Goal: Information Seeking & Learning: Check status

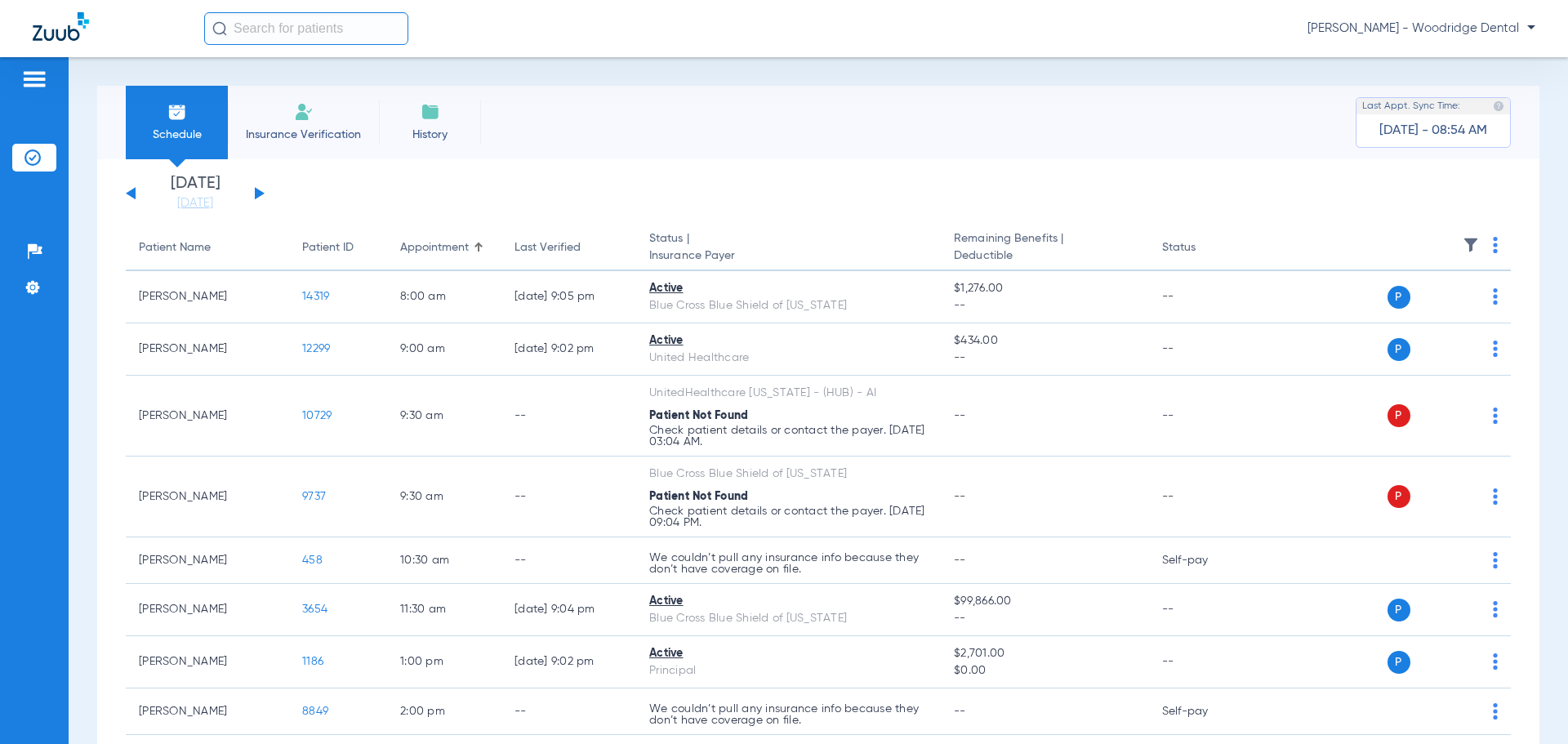
click at [262, 201] on div "Sunday 07-20-2025 Monday 07-21-2025 Tuesday 07-22-2025 Wednesday 07-23-2025 Thu…" at bounding box center [195, 194] width 139 height 36
click at [259, 196] on button at bounding box center [260, 194] width 10 height 13
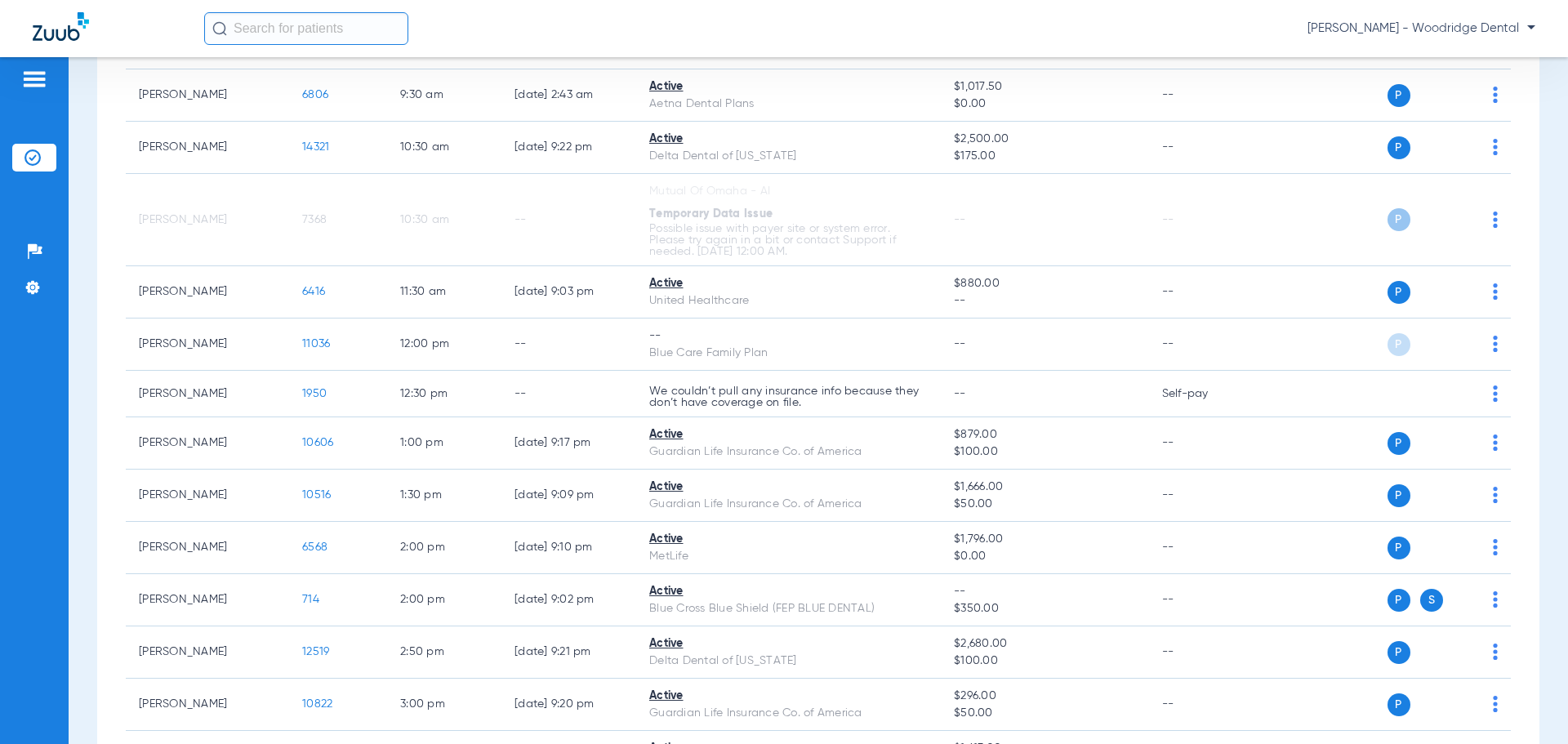
scroll to position [490, 0]
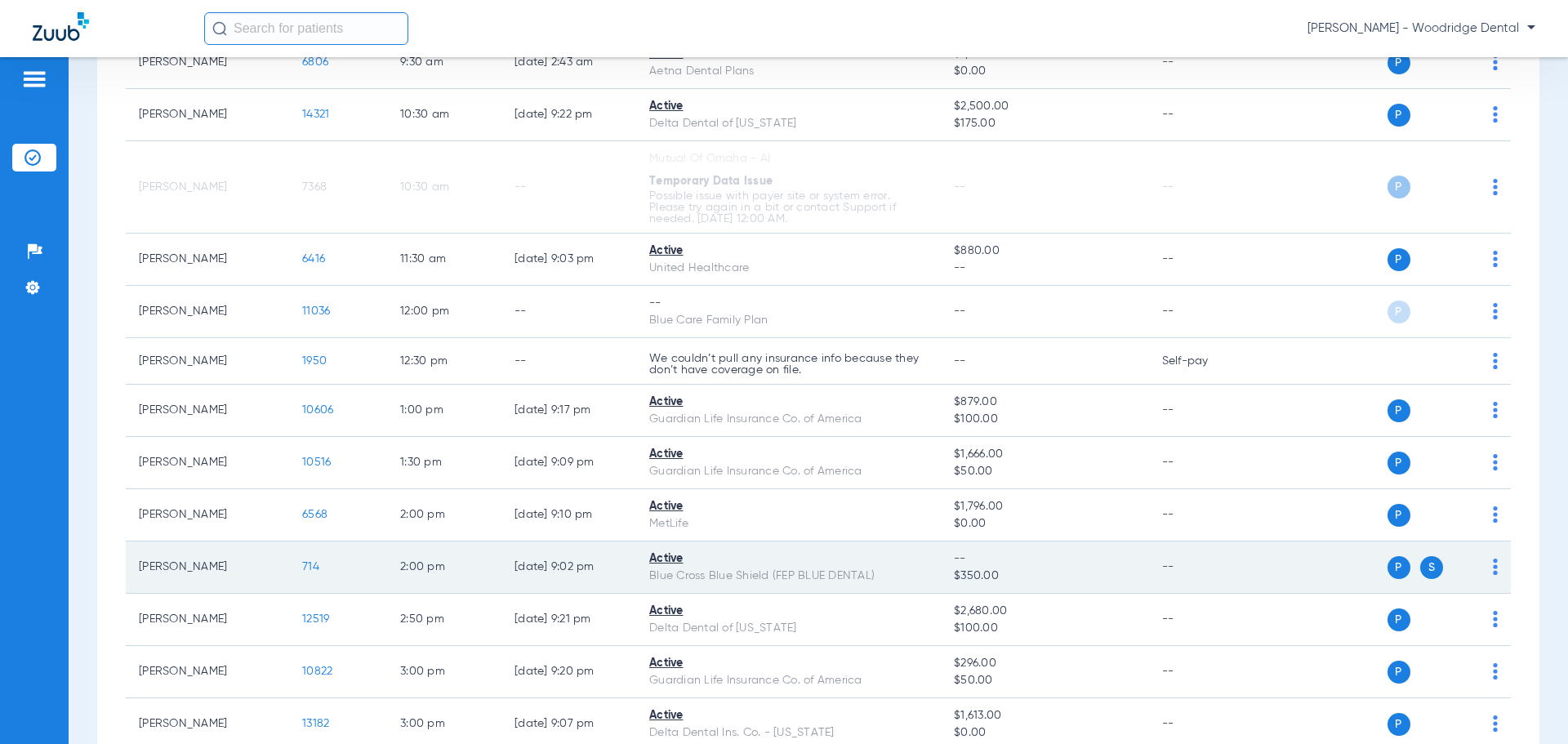
click at [311, 571] on span "714" at bounding box center [311, 567] width 17 height 12
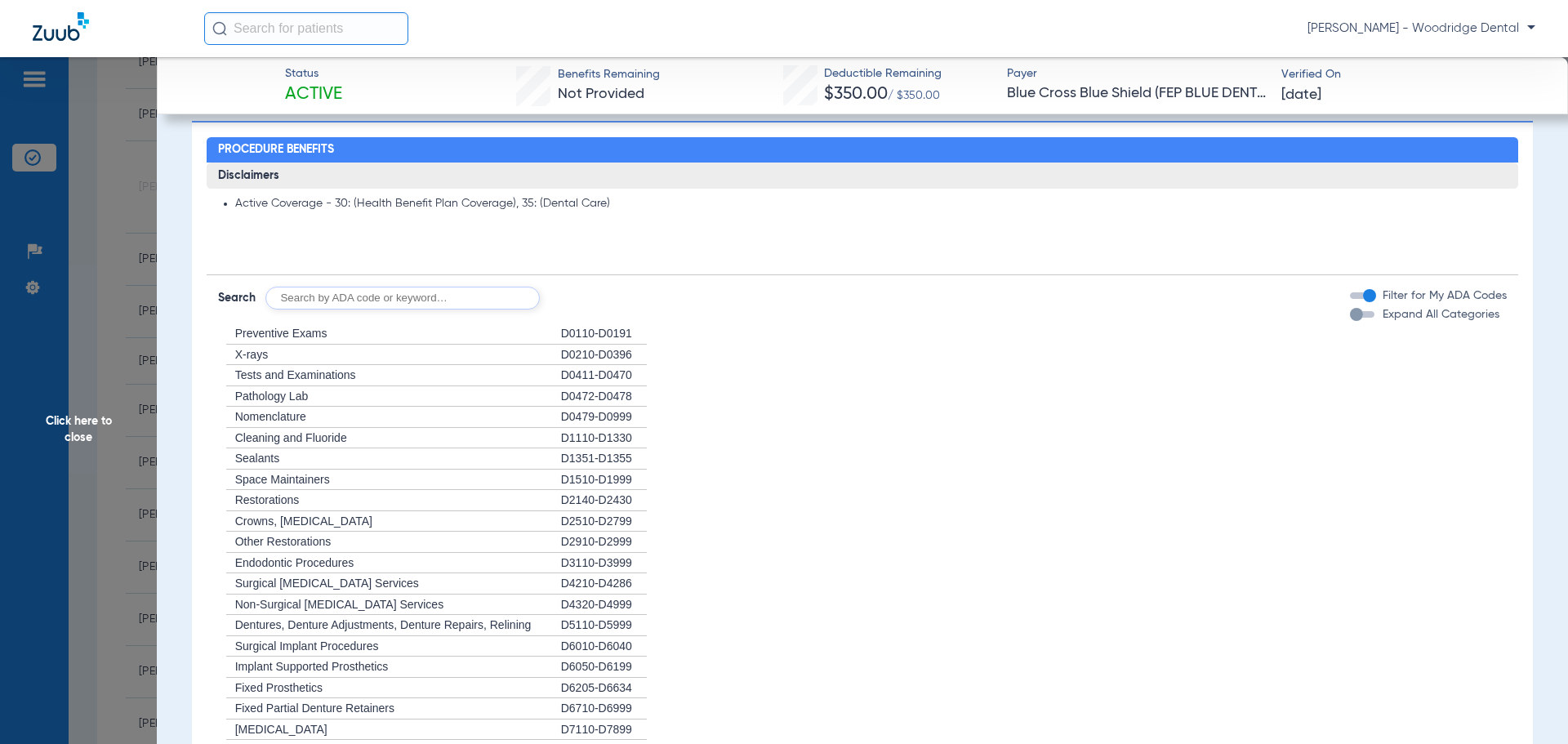
scroll to position [816, 0]
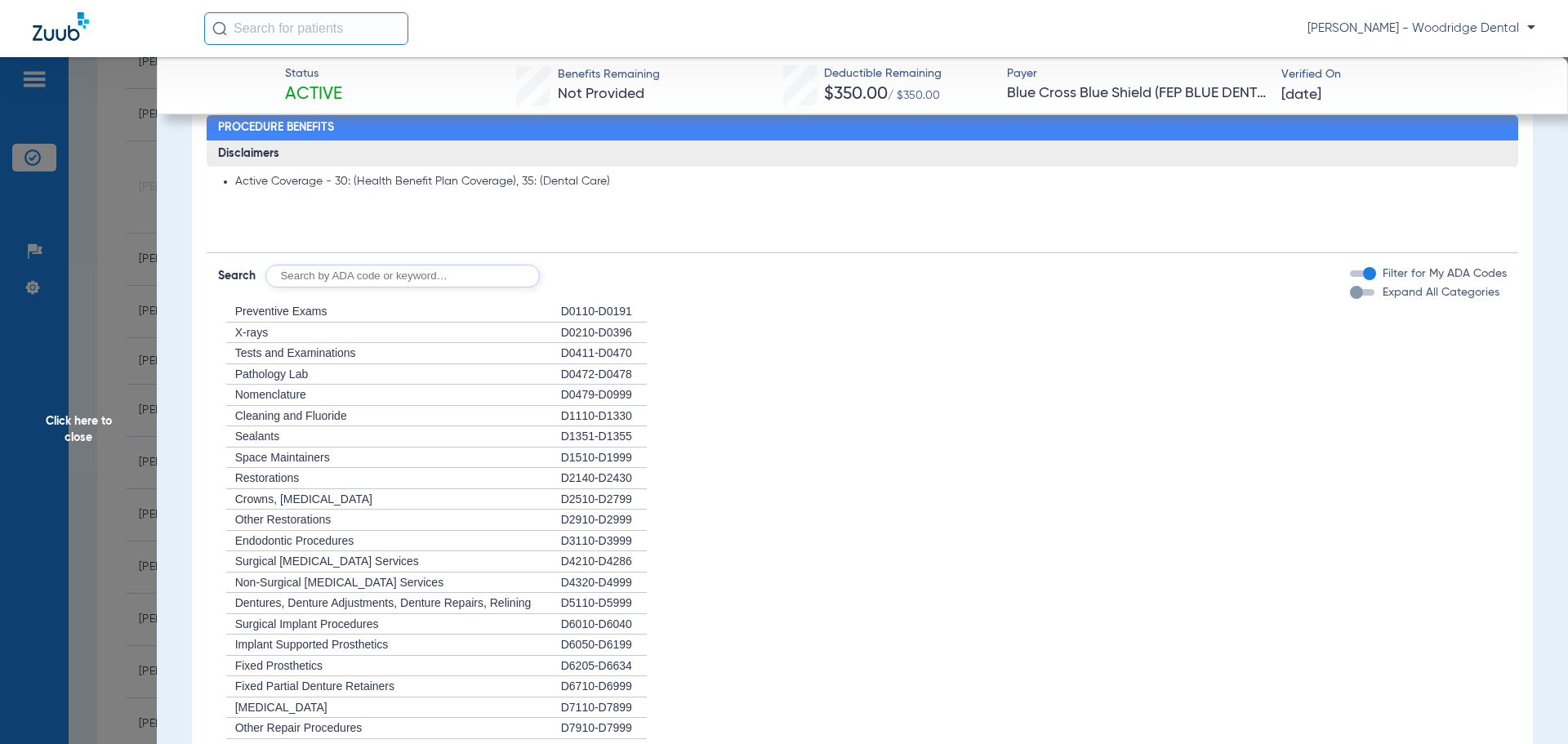
click at [263, 316] on span "Preventive Exams" at bounding box center [282, 311] width 92 height 13
click at [322, 318] on span "Preventive Exams" at bounding box center [282, 311] width 92 height 13
click at [586, 314] on div "D0110-D0191" at bounding box center [604, 311] width 86 height 21
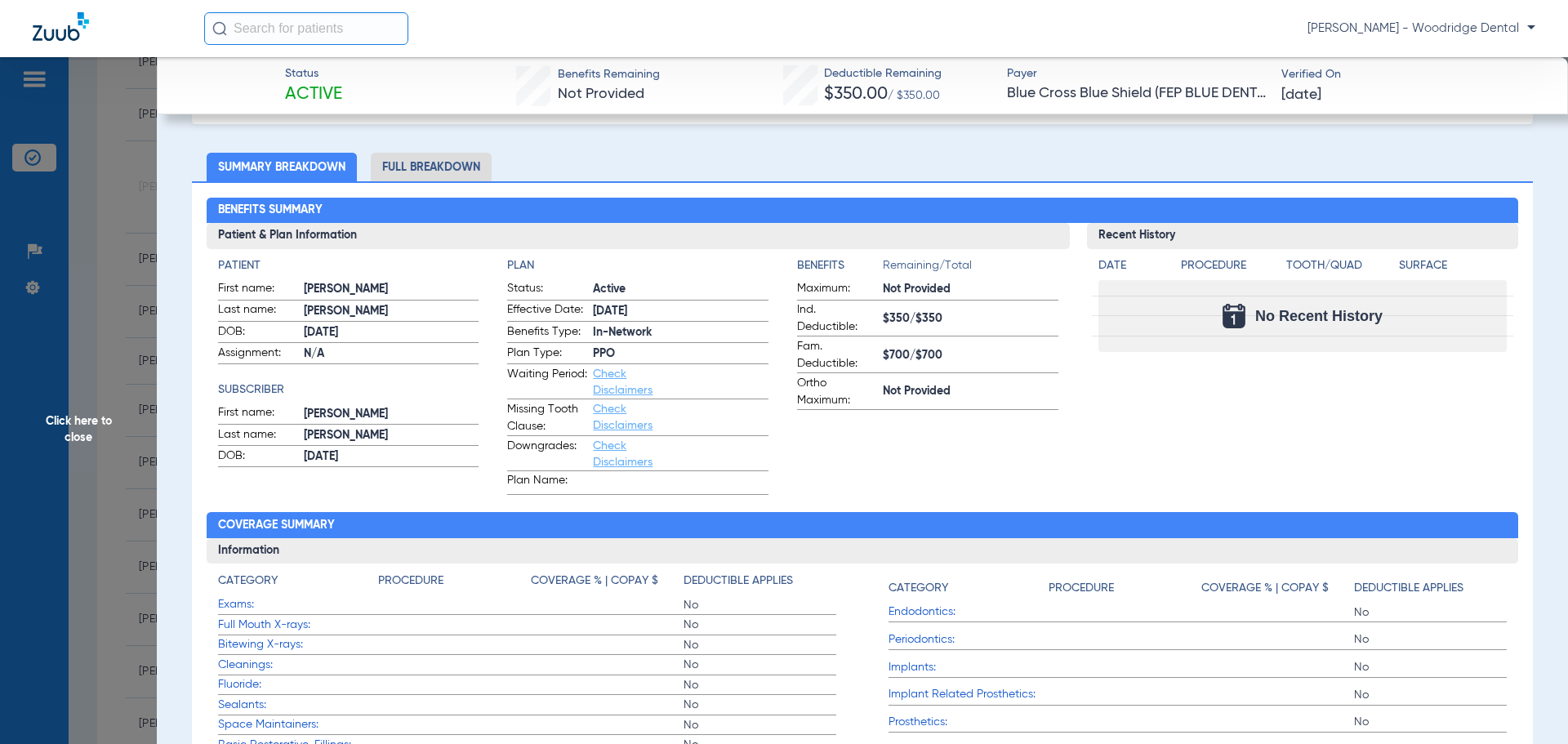
scroll to position [64, 0]
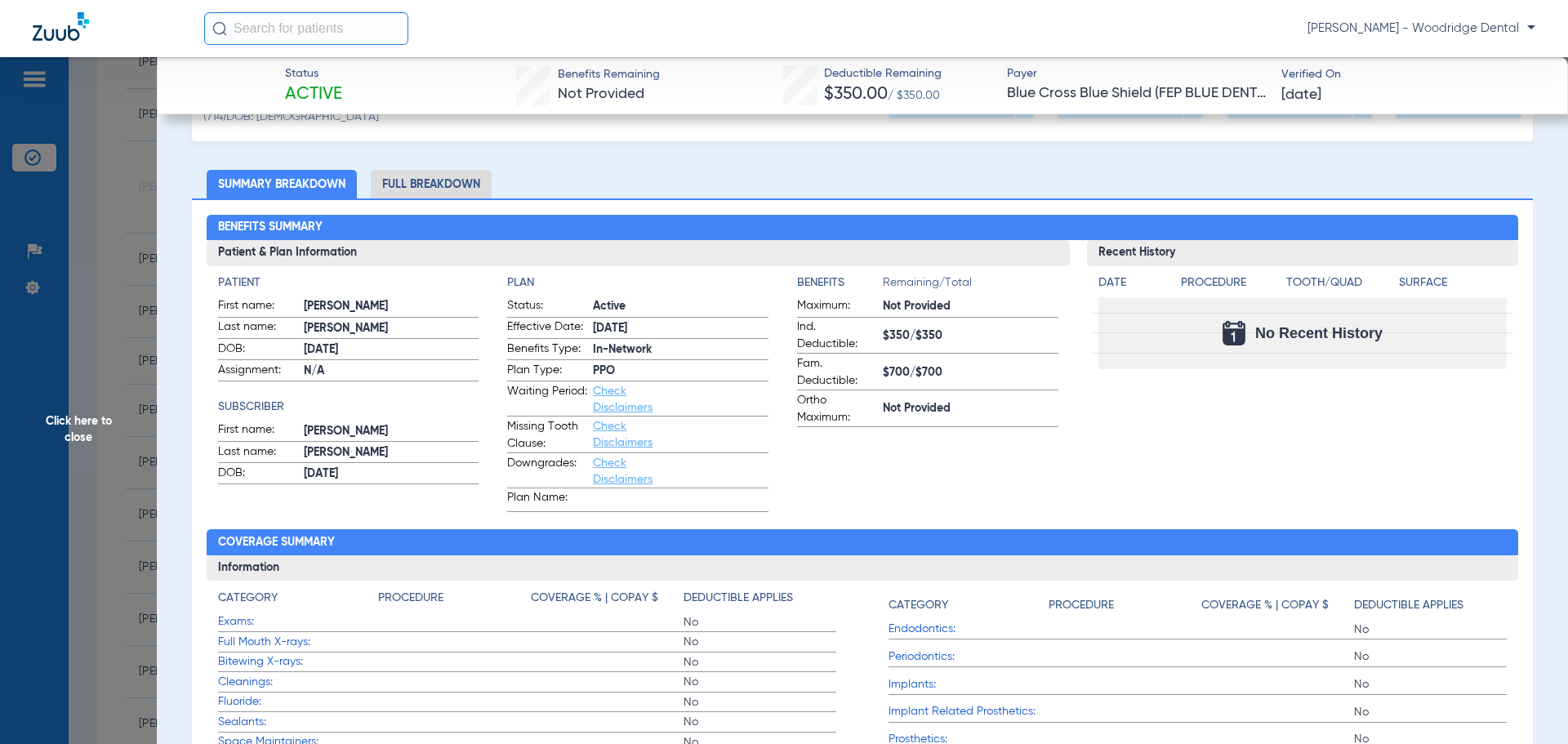
click at [467, 181] on li "Full Breakdown" at bounding box center [432, 185] width 121 height 29
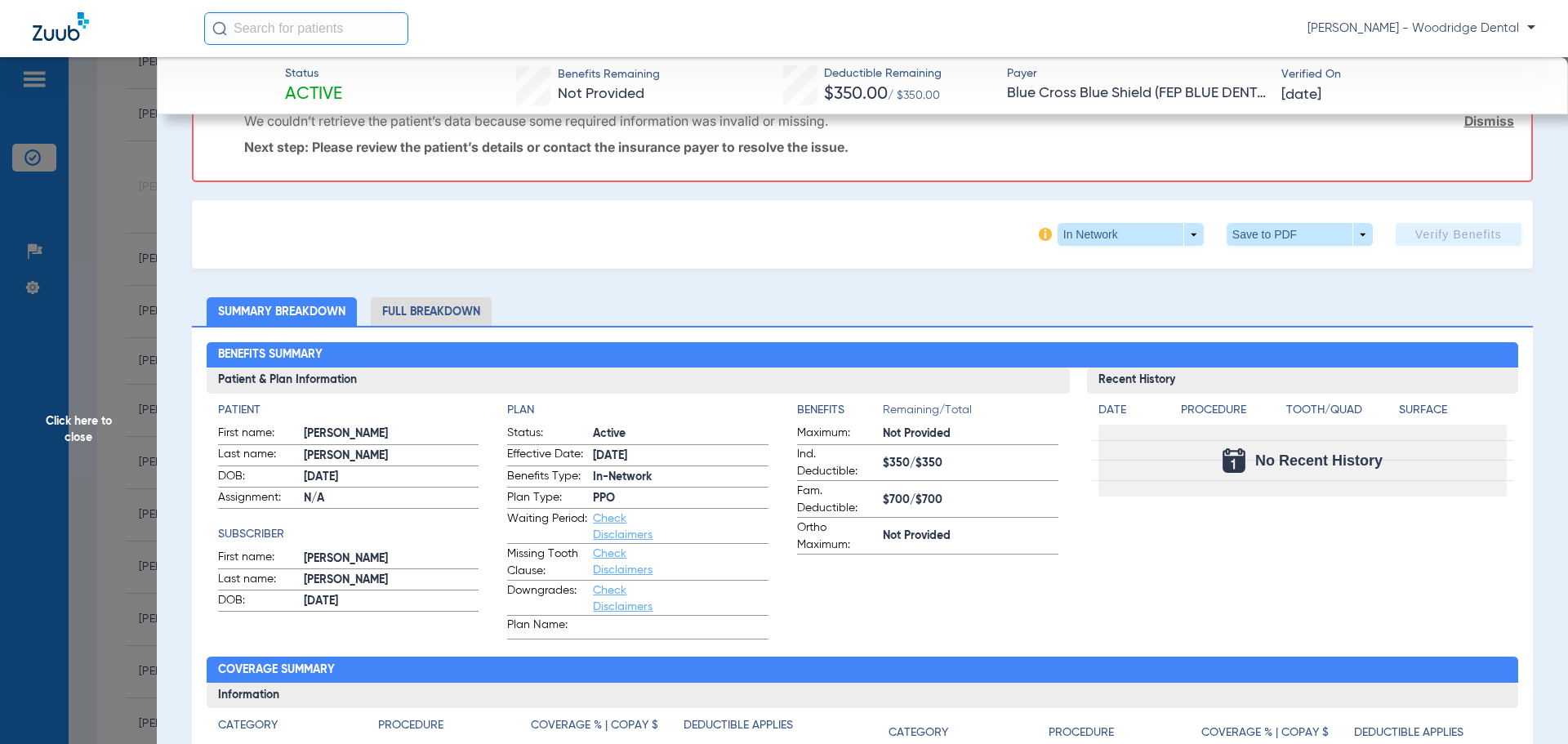
scroll to position [192, 0]
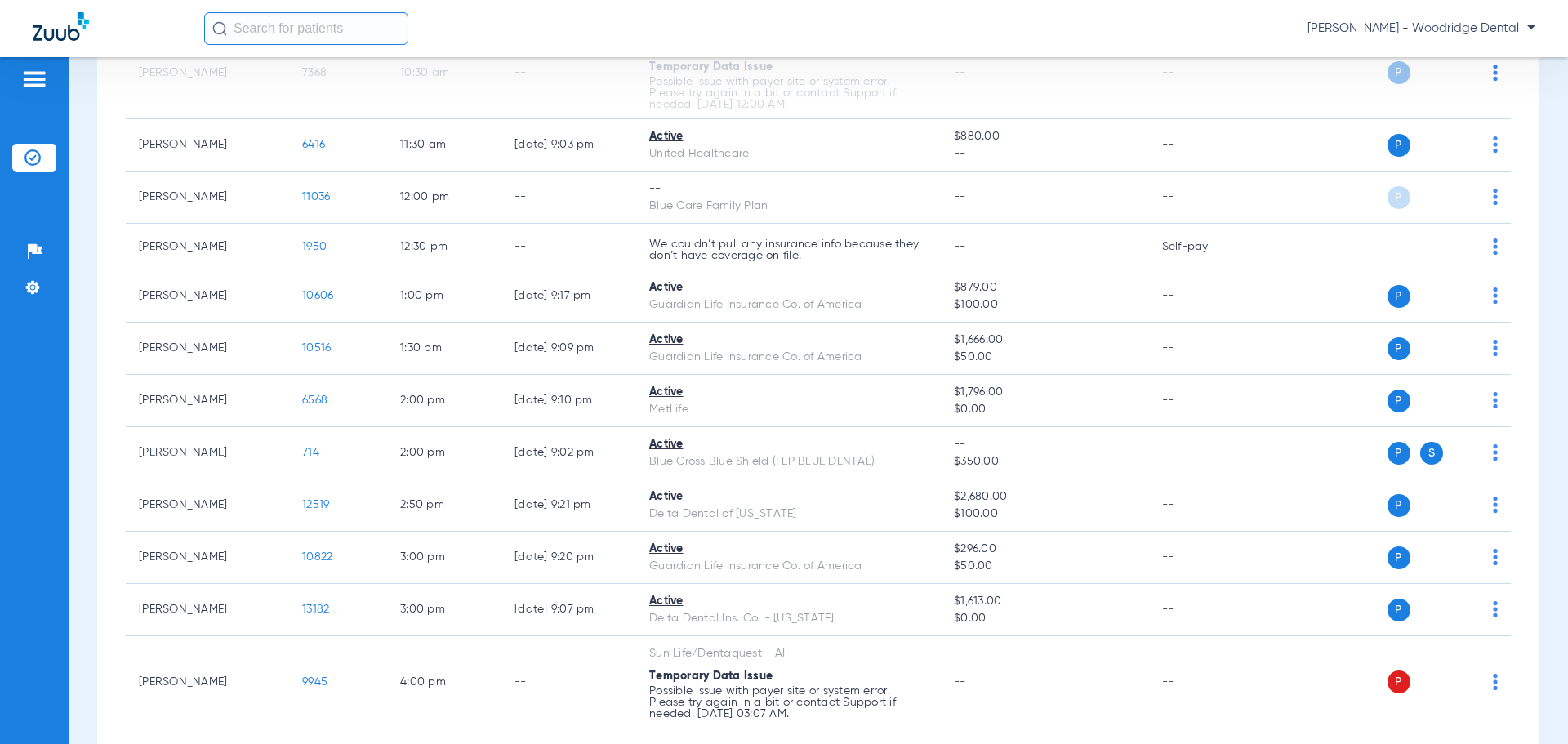
scroll to position [621, 0]
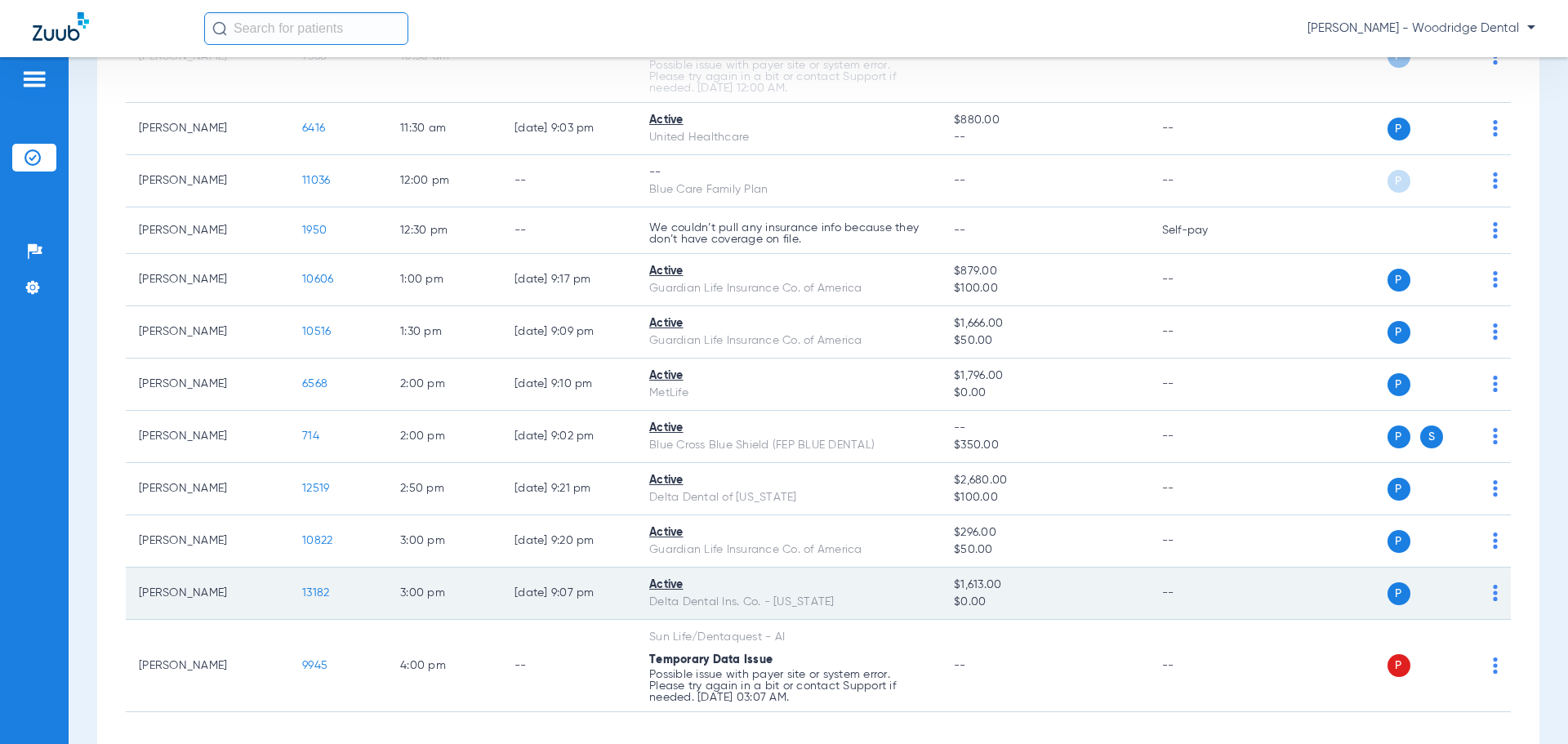
click at [307, 591] on span "13182" at bounding box center [316, 593] width 27 height 12
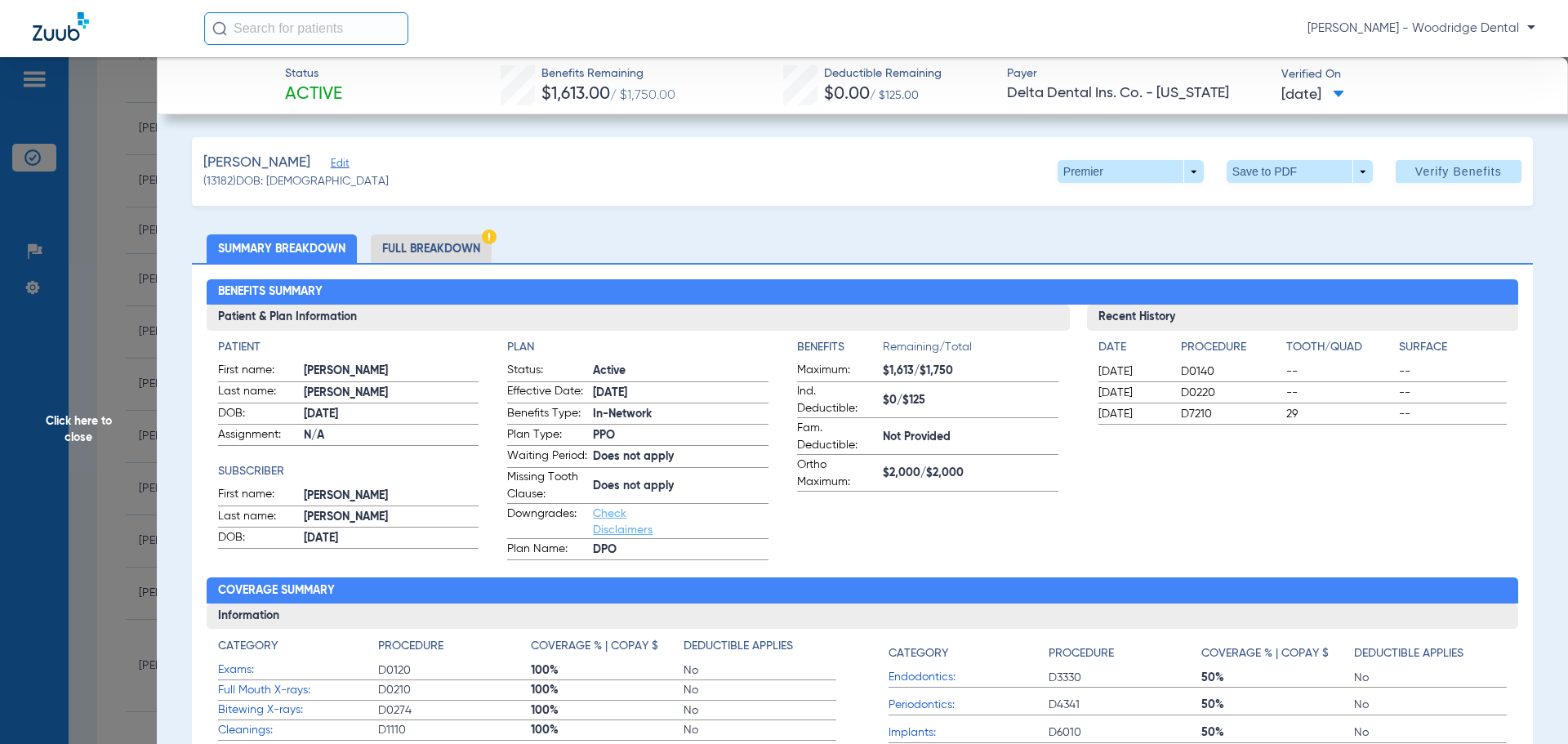
click at [461, 249] on li "Full Breakdown" at bounding box center [432, 249] width 121 height 29
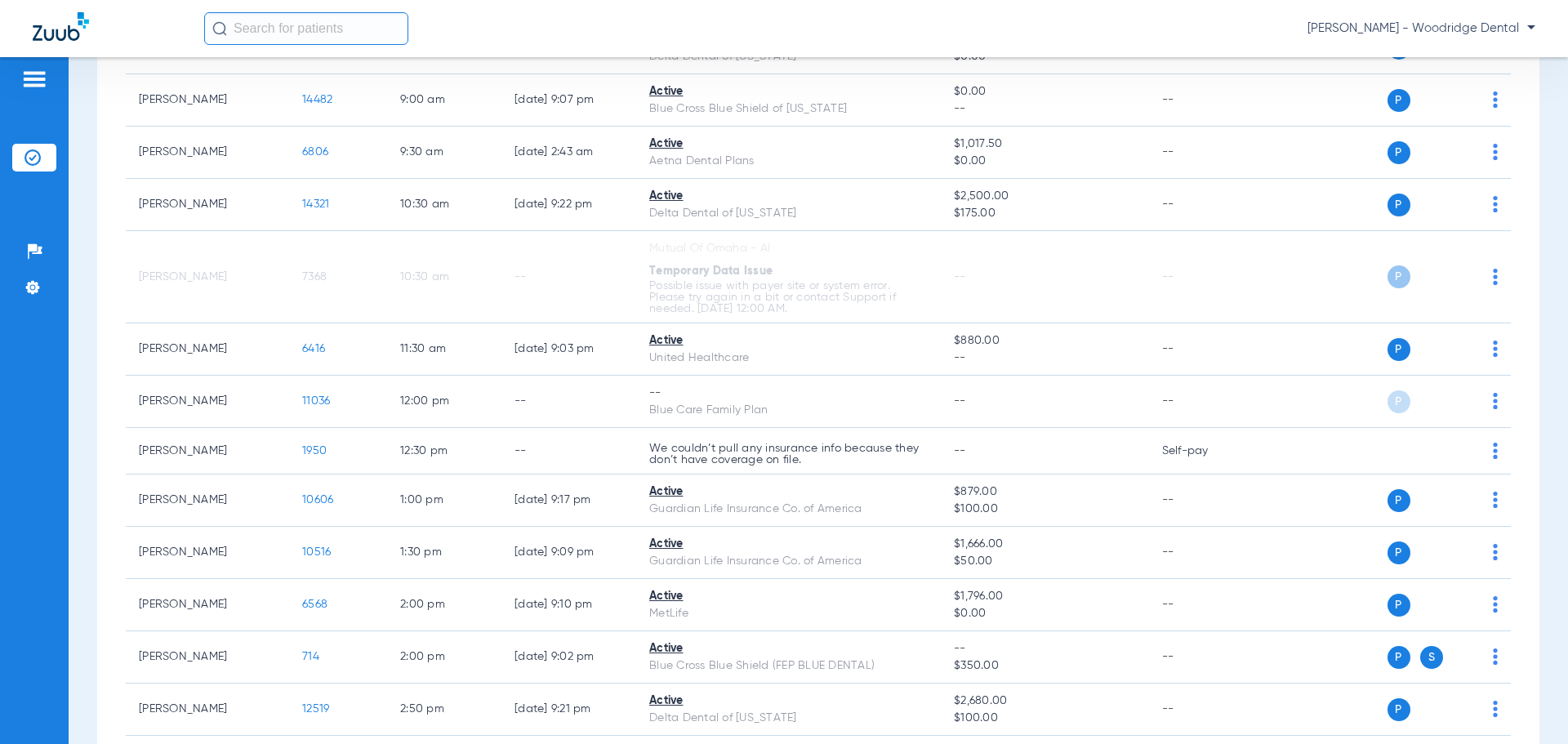
scroll to position [396, 0]
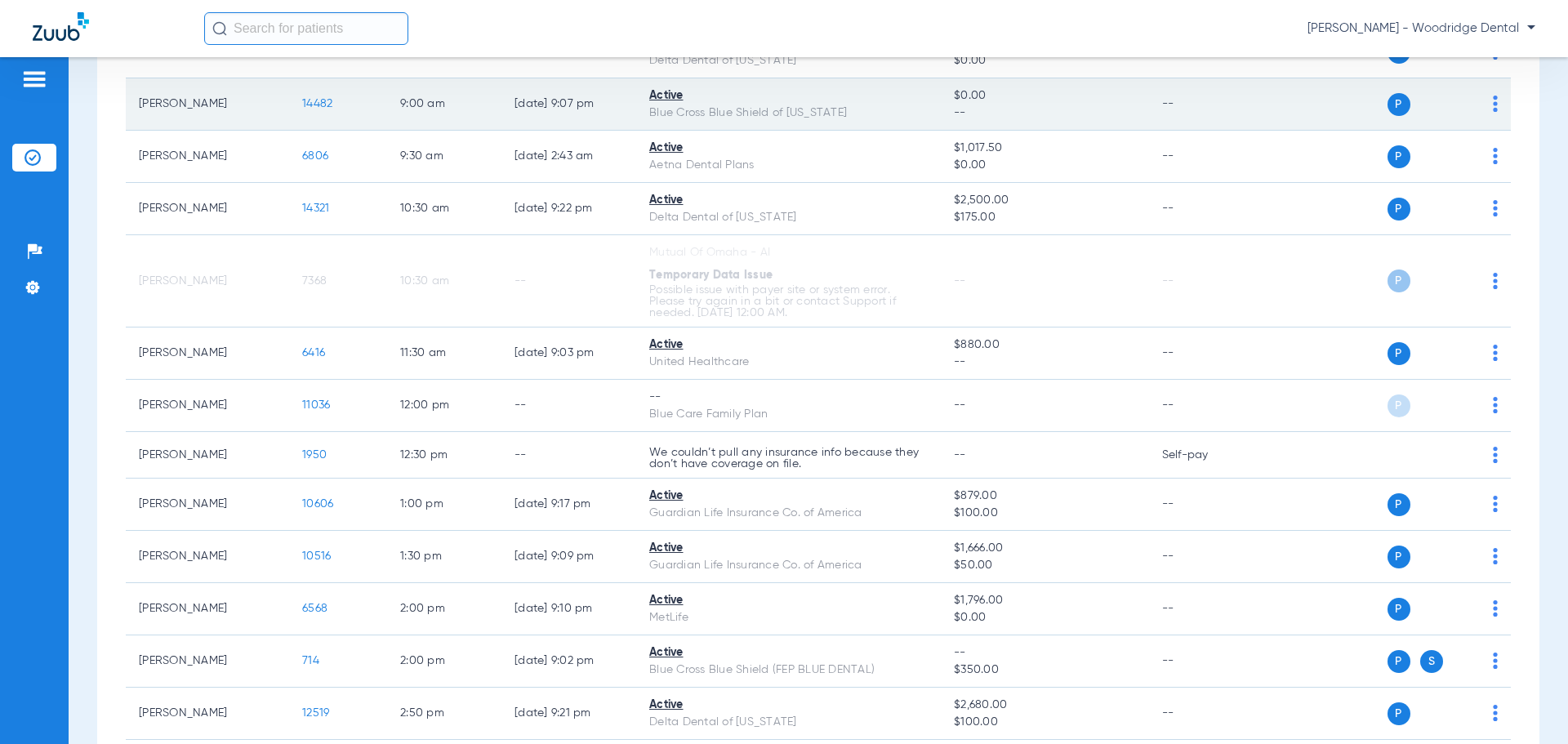
click at [320, 108] on span "14482" at bounding box center [317, 103] width 30 height 12
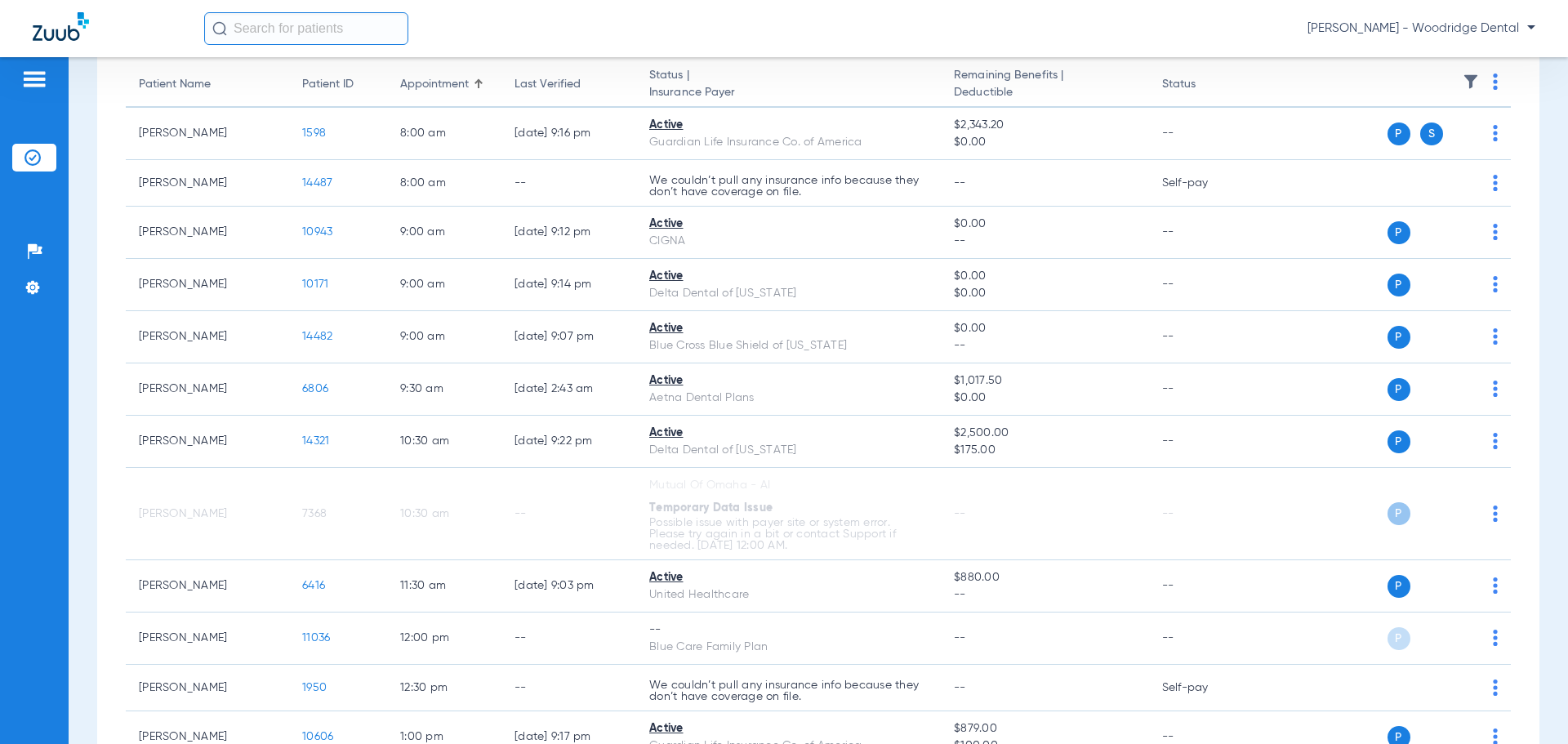
scroll to position [196, 0]
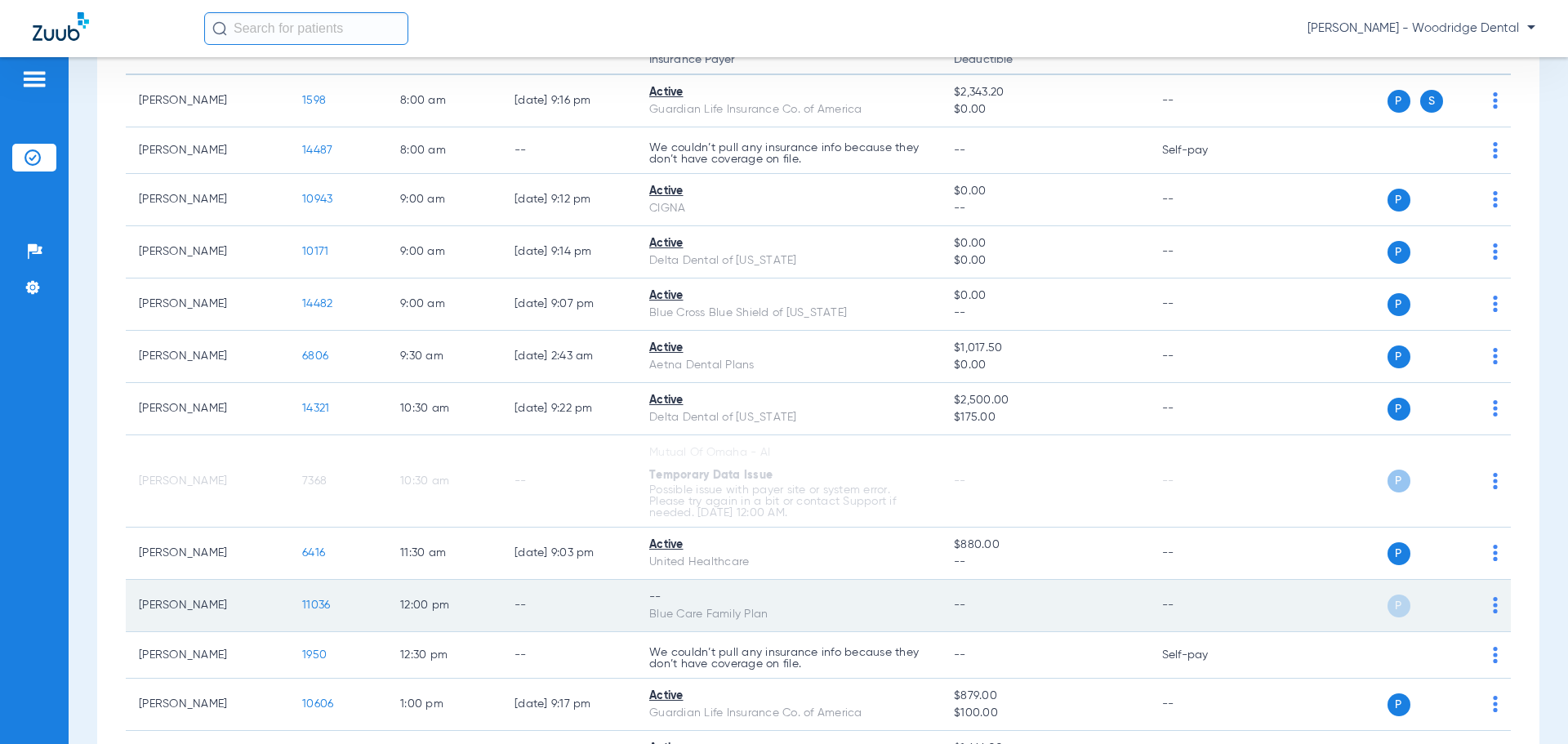
click at [334, 606] on td "11036" at bounding box center [338, 606] width 98 height 52
click at [325, 612] on td "11036" at bounding box center [338, 606] width 98 height 52
click at [316, 602] on span "11036" at bounding box center [316, 605] width 28 height 12
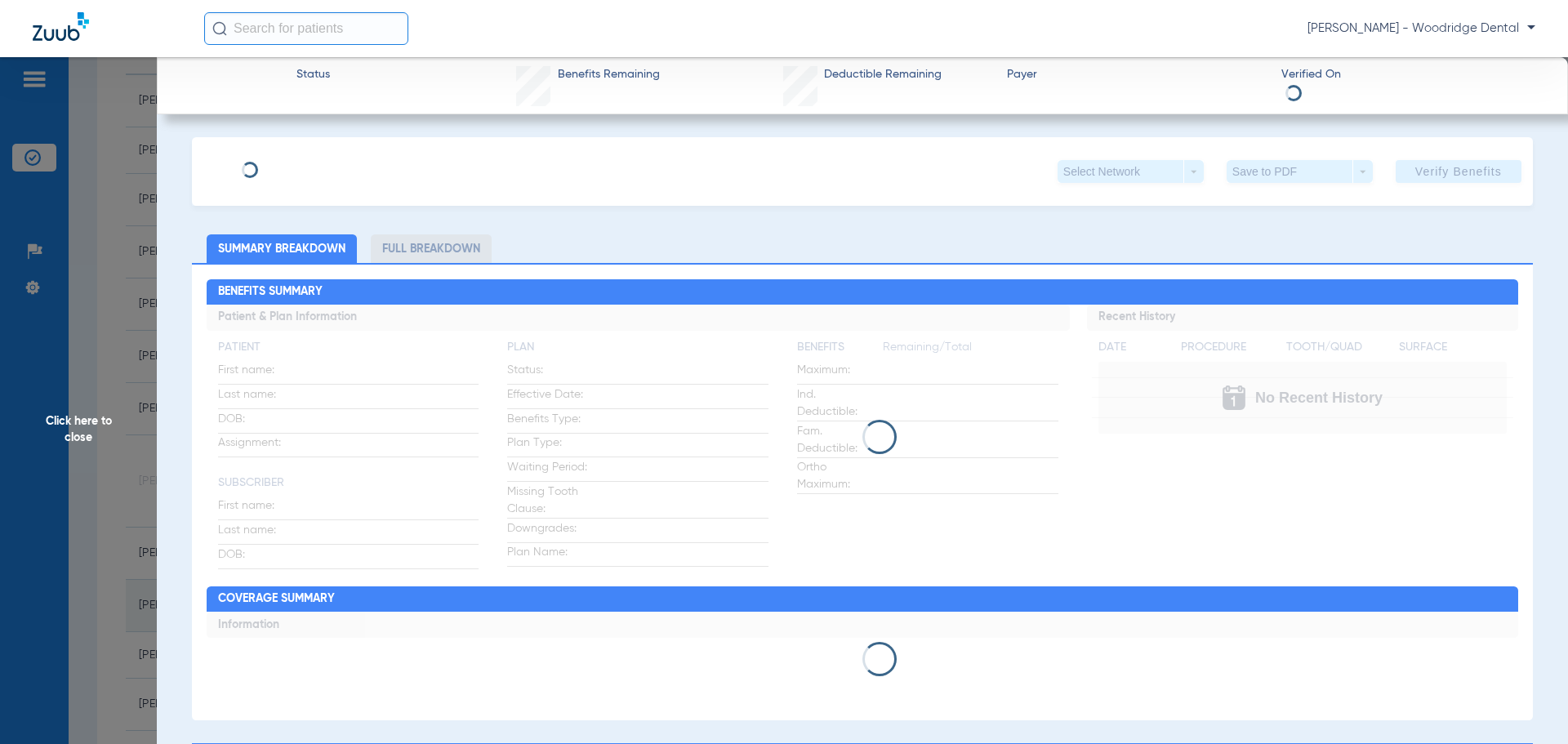
click at [316, 602] on div "Click here to close" at bounding box center [784, 429] width 1568 height 744
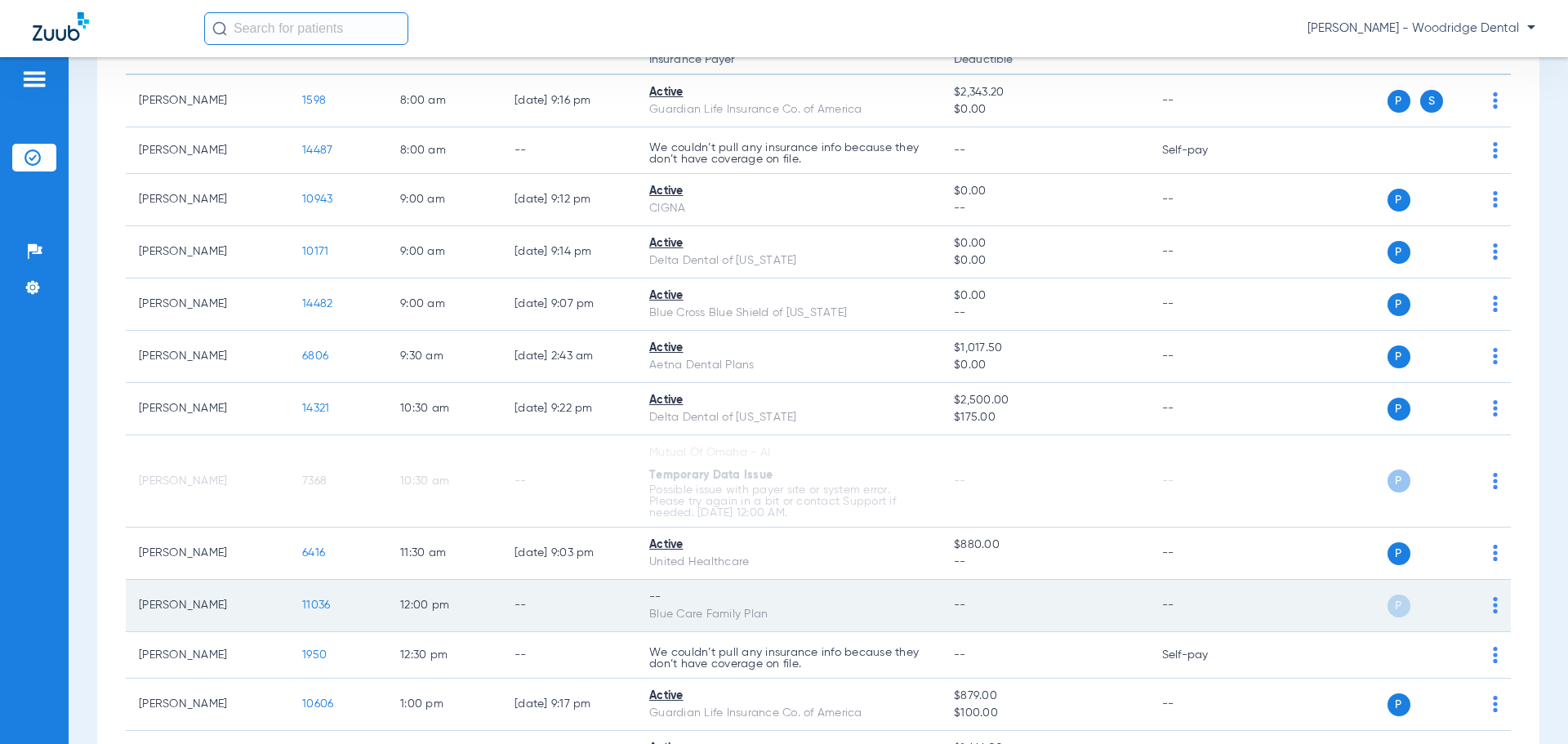
click at [316, 602] on span "11036" at bounding box center [316, 605] width 28 height 12
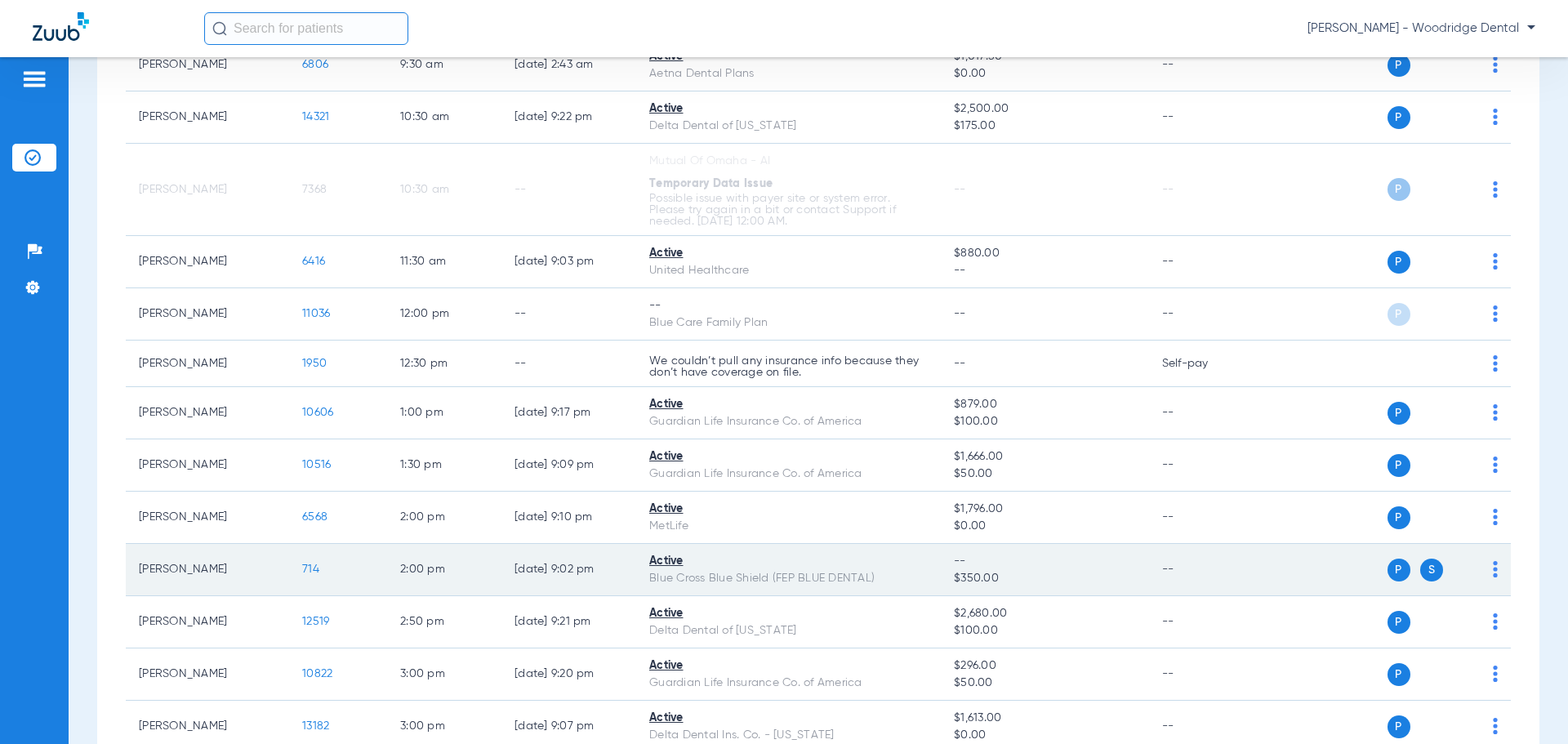
scroll to position [491, 0]
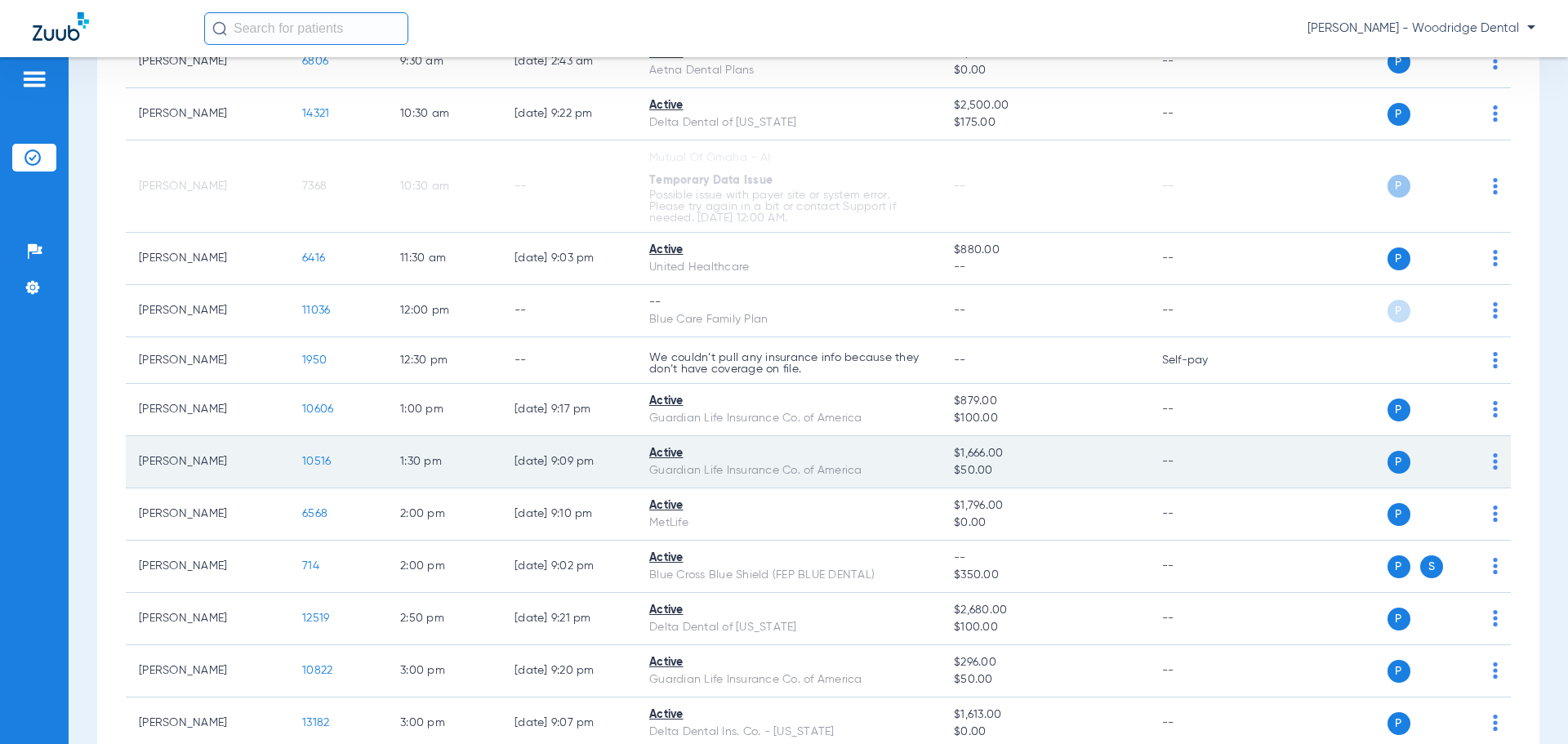
click at [330, 466] on span "10516" at bounding box center [317, 461] width 29 height 12
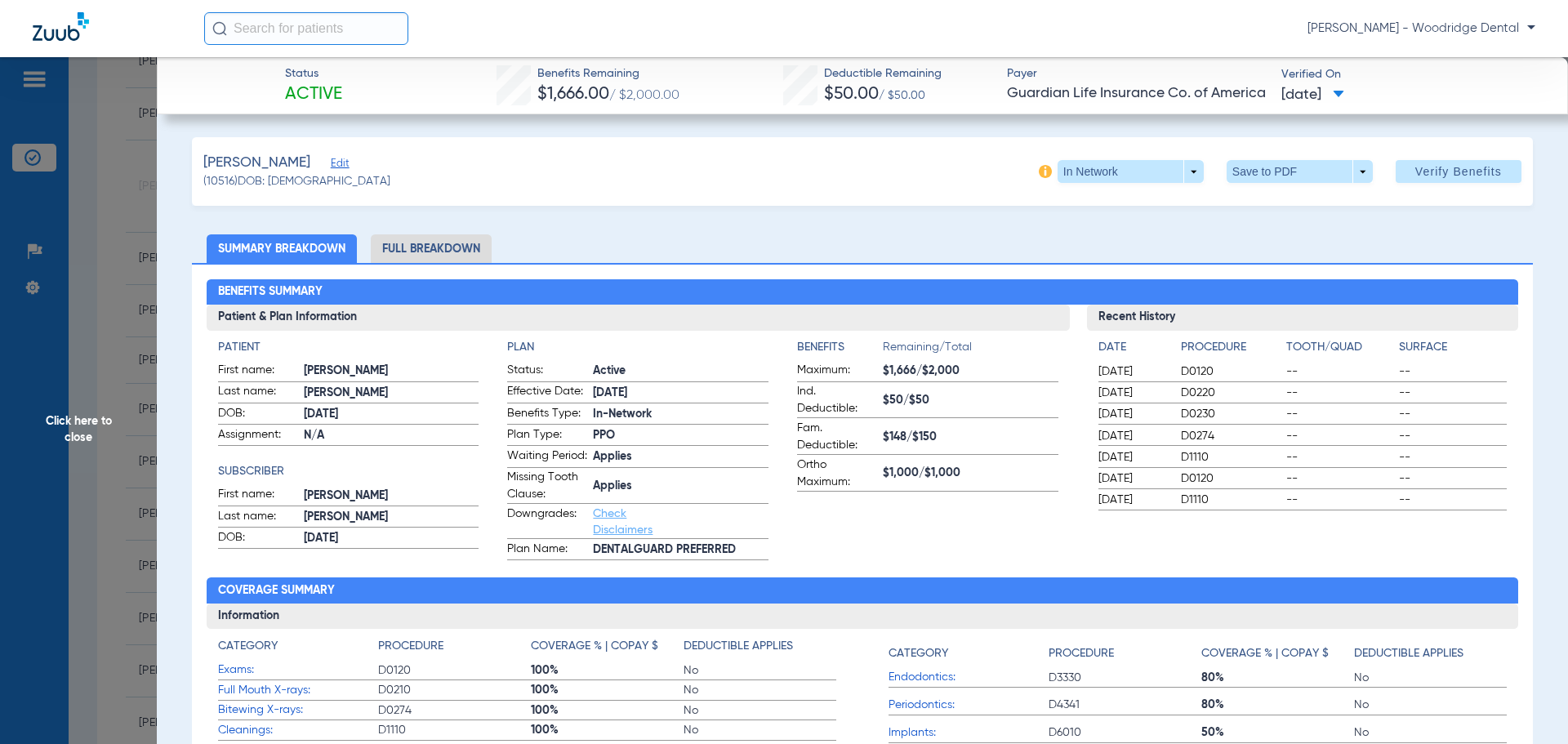
click at [448, 254] on li "Full Breakdown" at bounding box center [432, 249] width 121 height 29
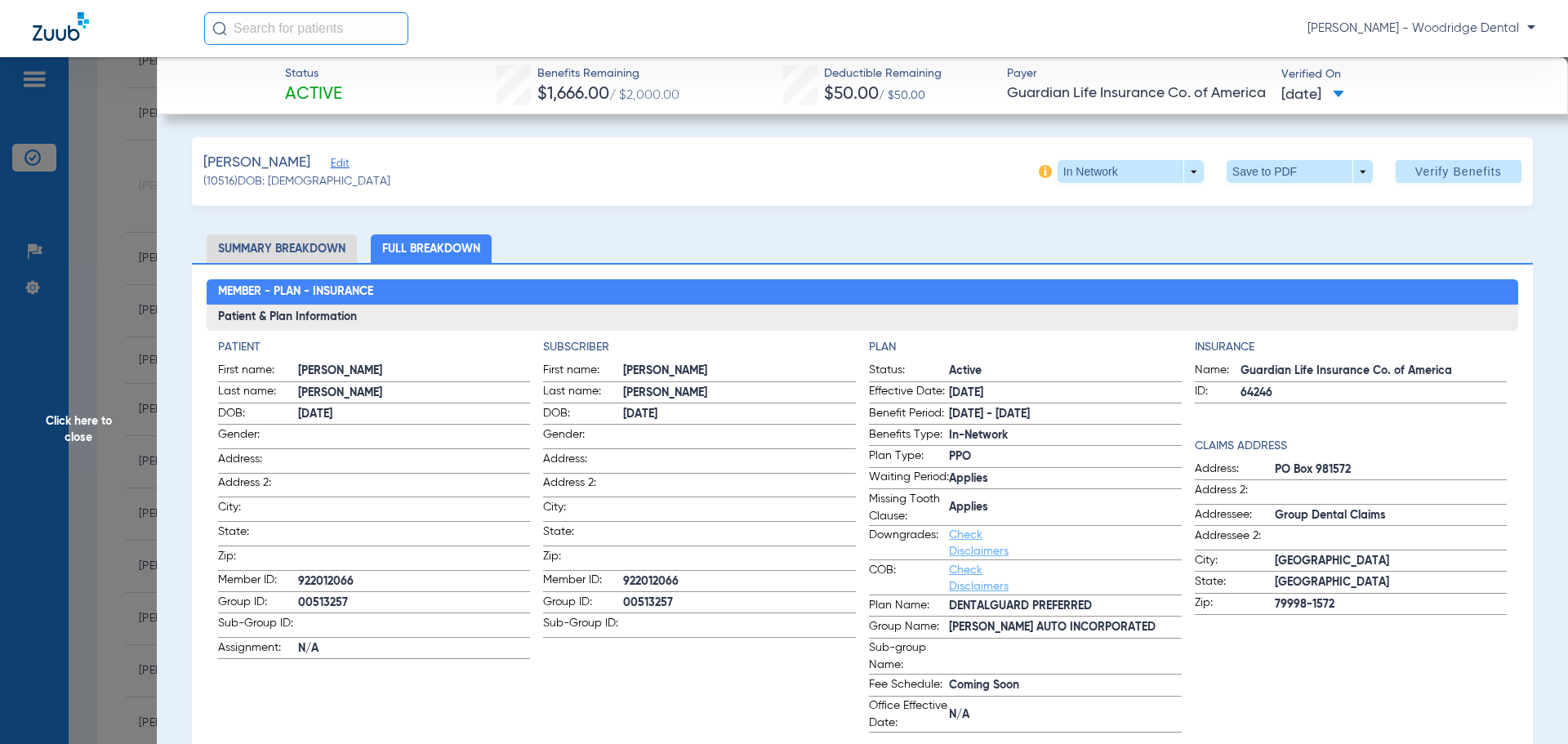
click at [295, 257] on li "Summary Breakdown" at bounding box center [282, 249] width 150 height 29
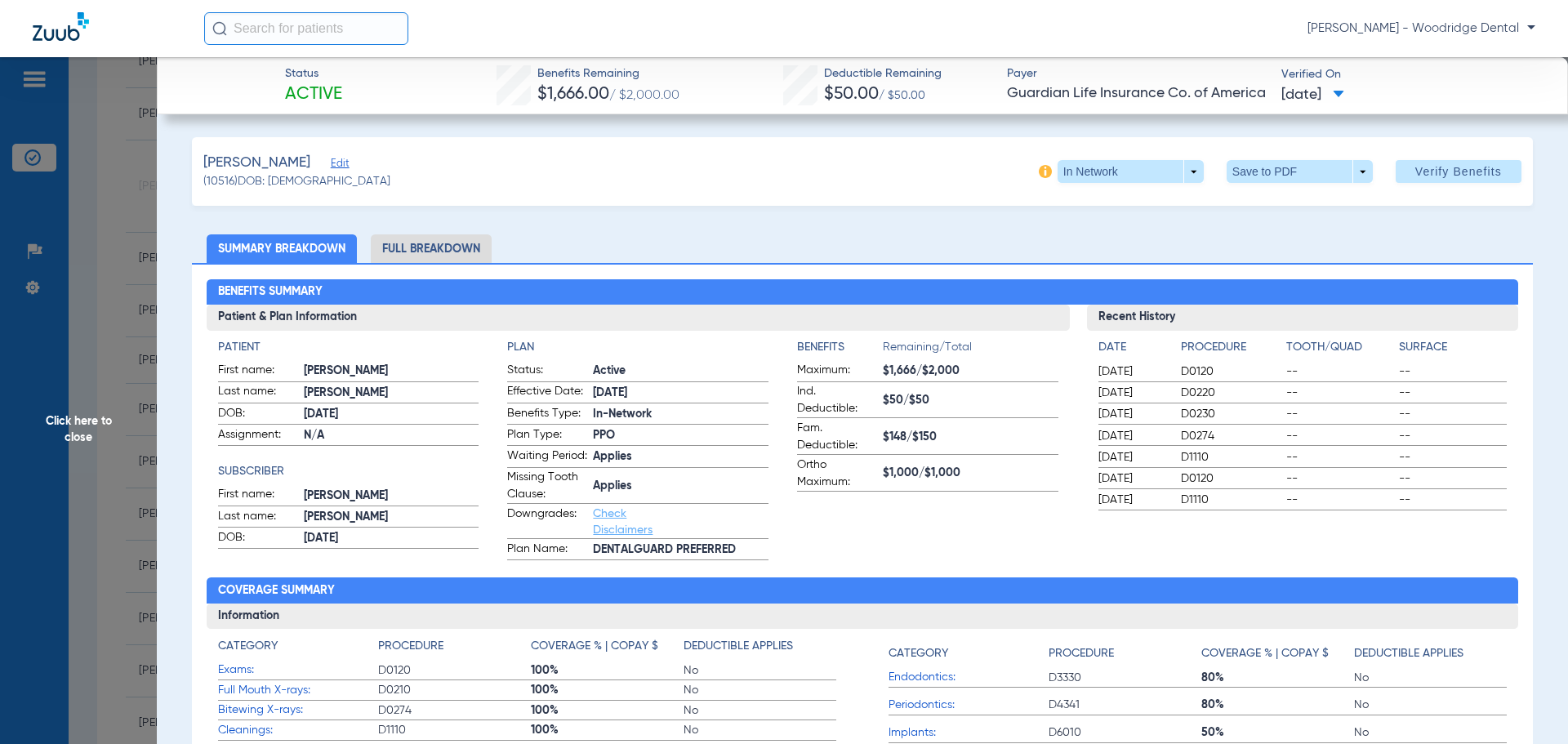
click at [565, 555] on form "Status: Active Effective Date: 6/1/15 Benefits Type: In-Network Plan Type: PPO …" at bounding box center [637, 461] width 262 height 198
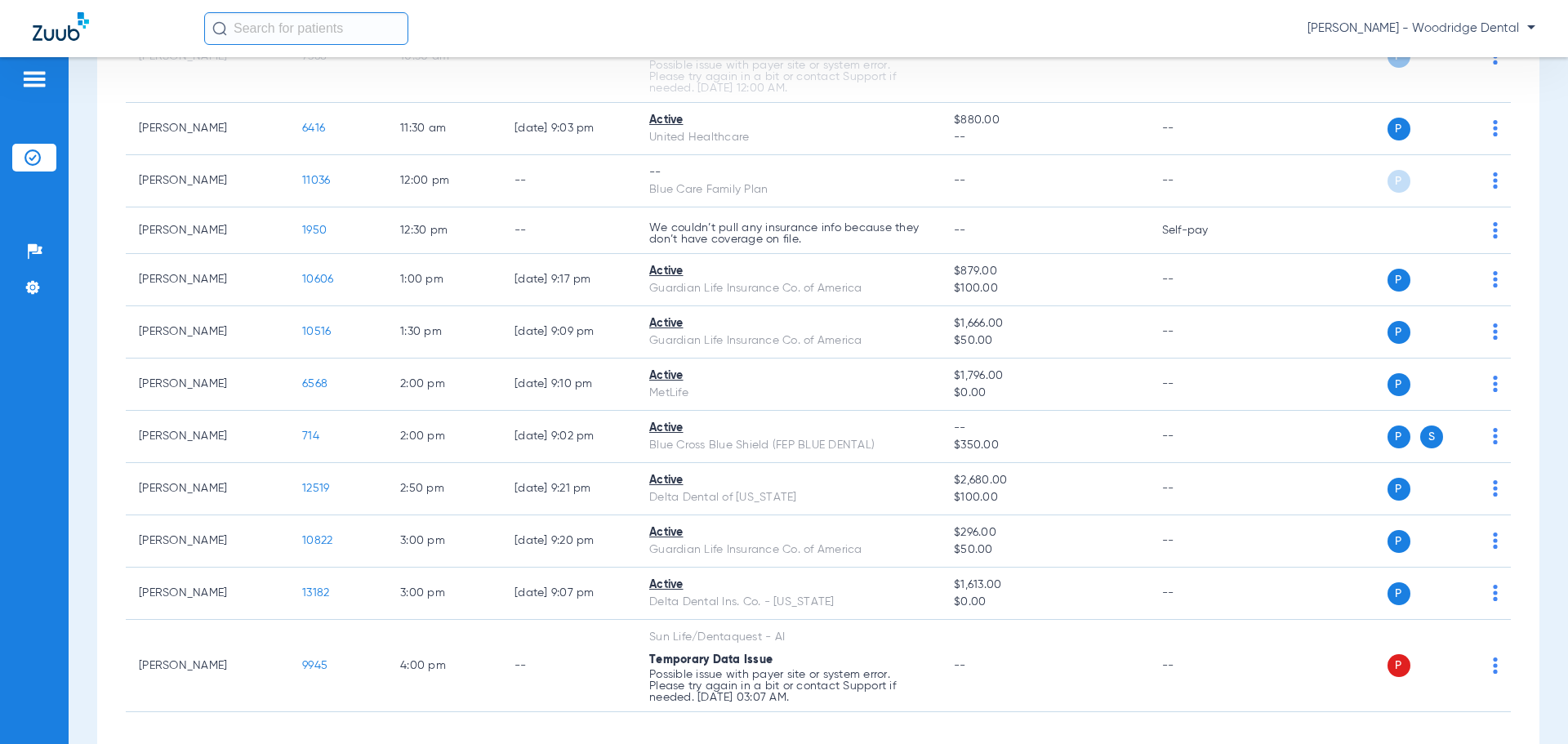
scroll to position [653, 0]
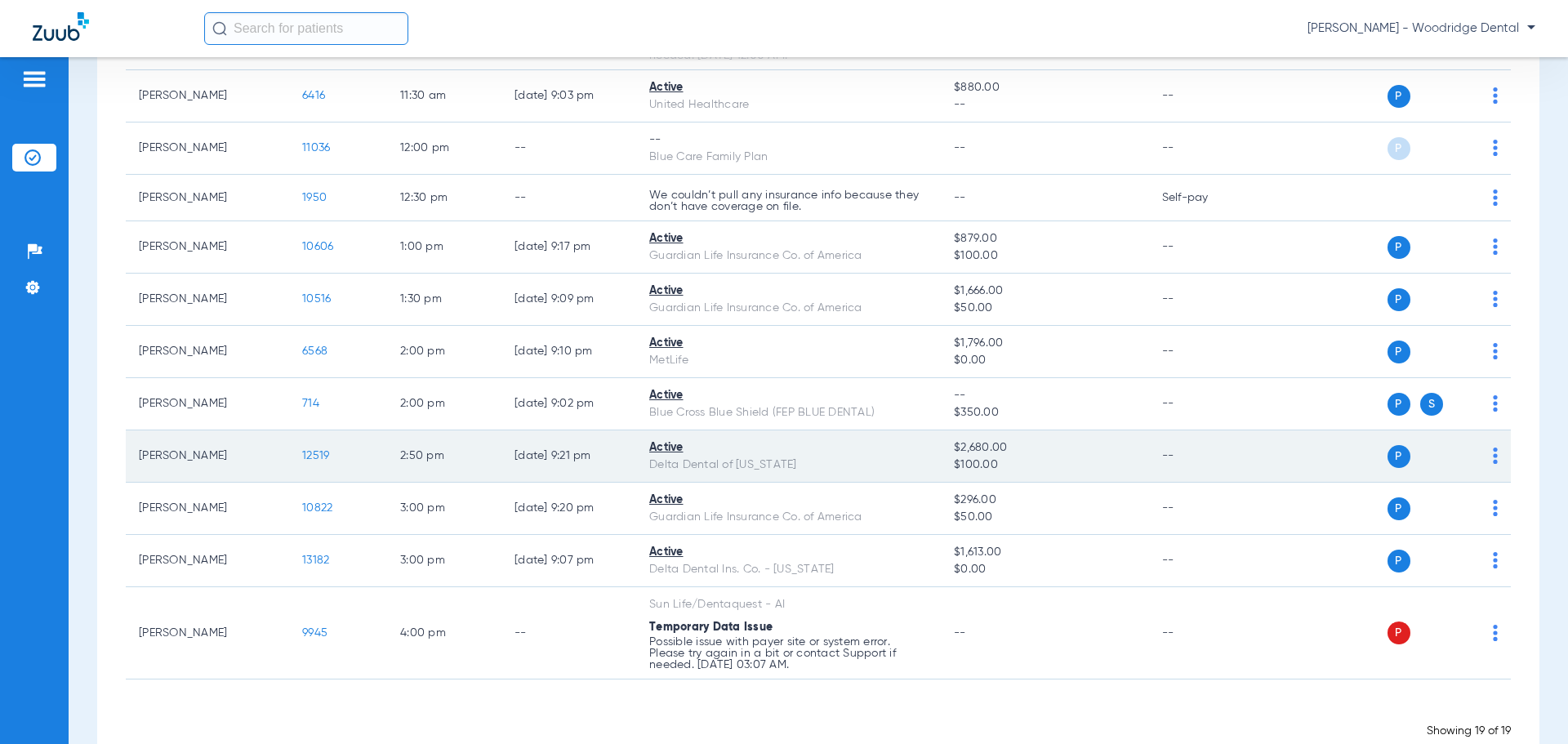
click at [320, 456] on span "12519" at bounding box center [316, 455] width 27 height 12
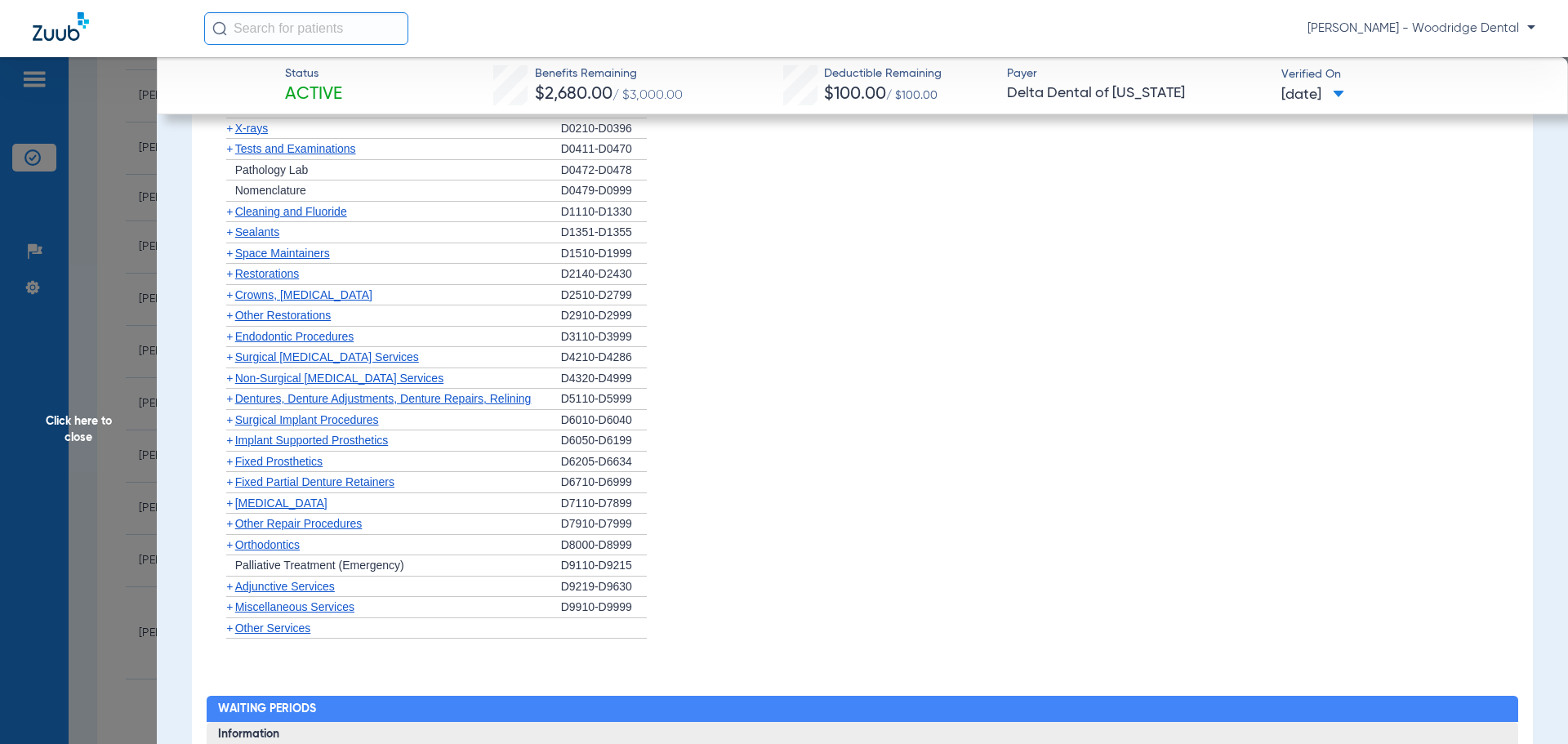
scroll to position [1350, 0]
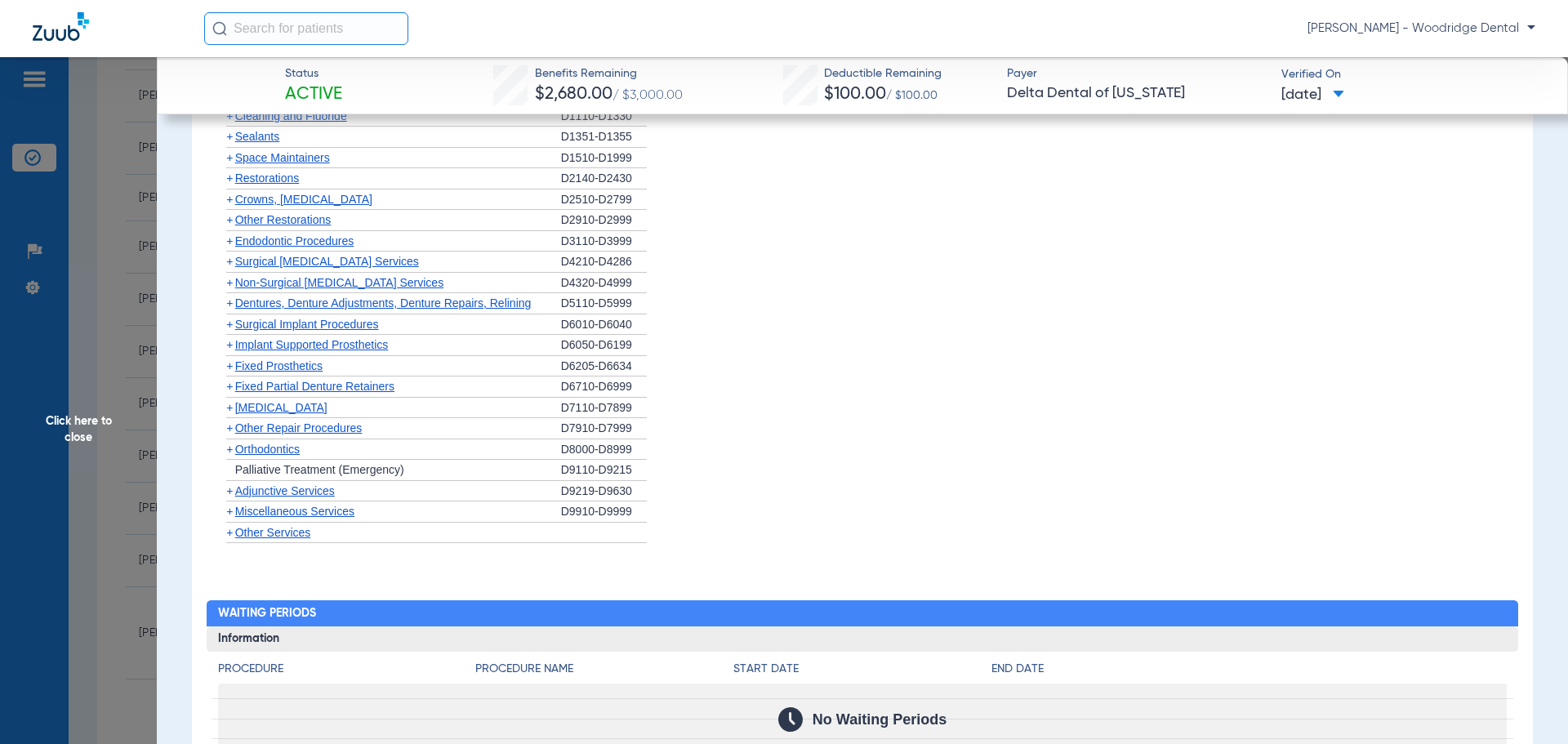
click at [228, 453] on span "+" at bounding box center [229, 449] width 6 height 13
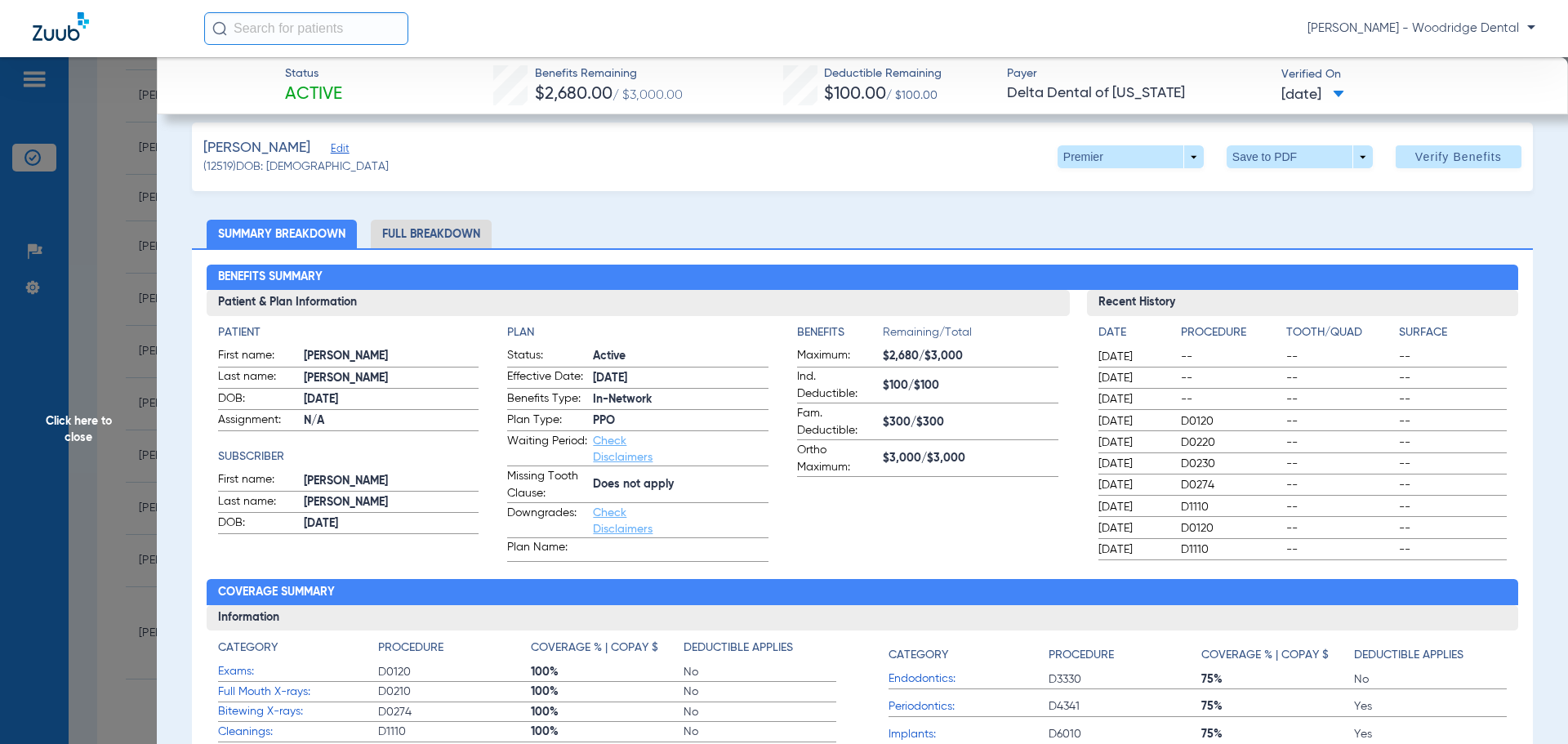
scroll to position [0, 0]
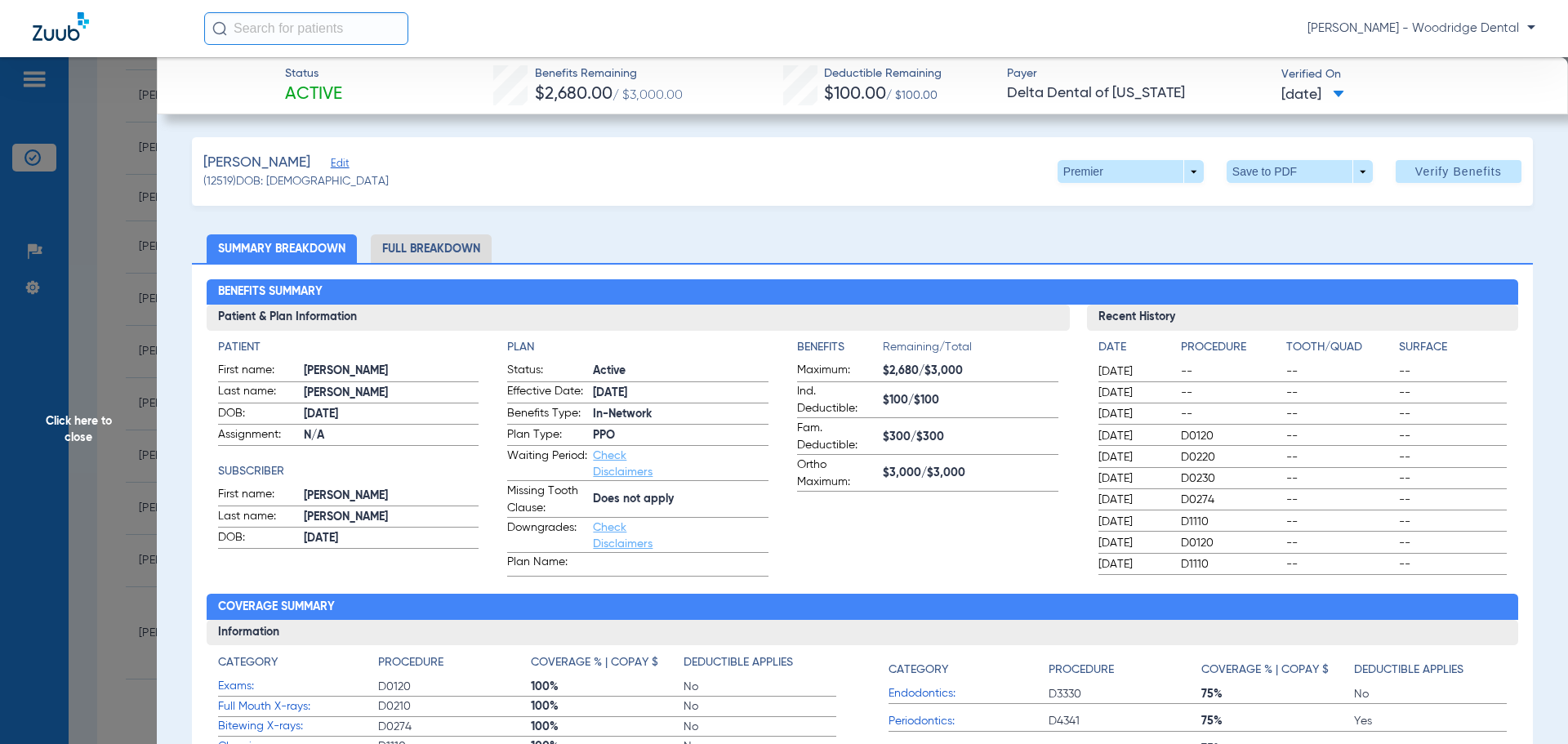
click at [431, 251] on li "Full Breakdown" at bounding box center [432, 249] width 121 height 29
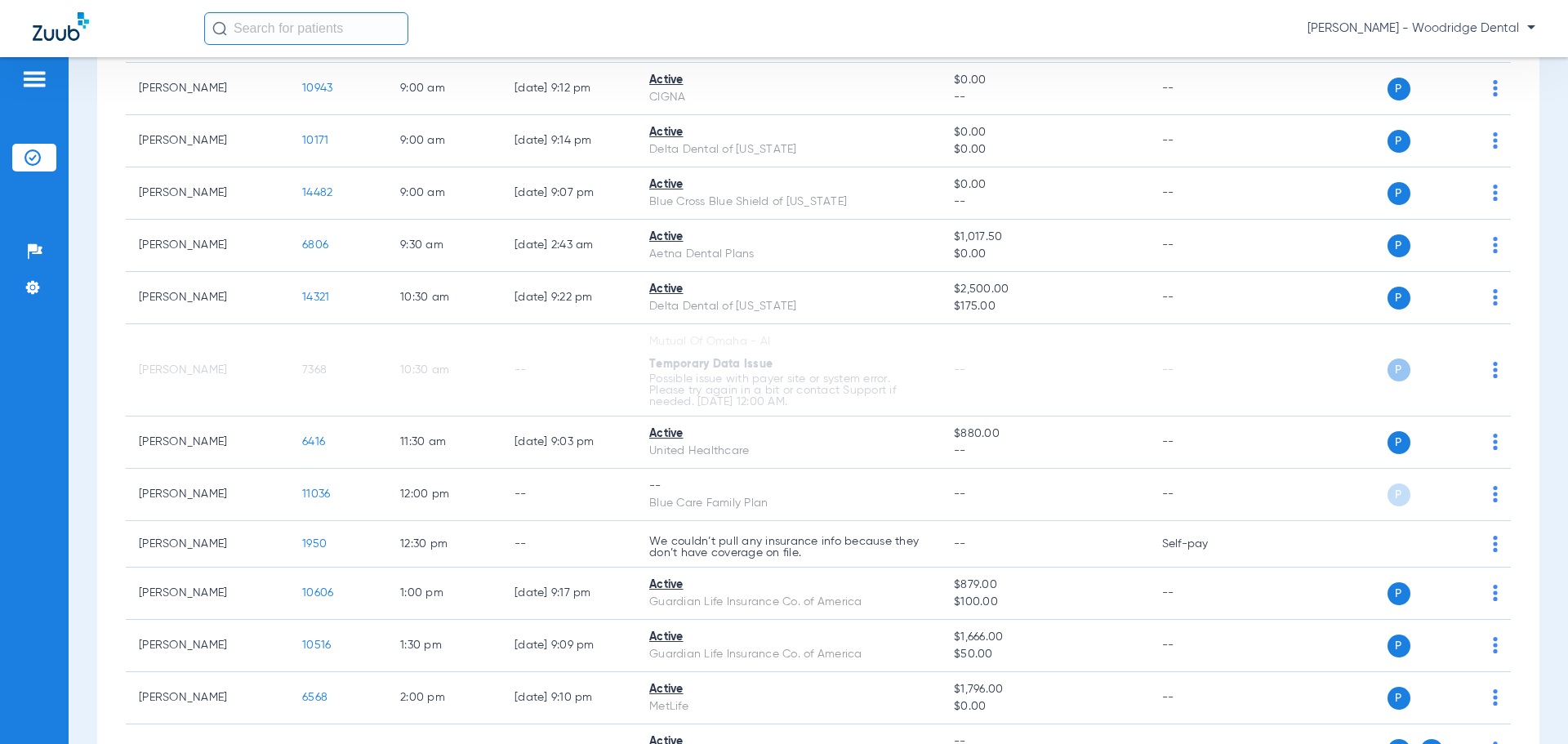
scroll to position [362, 0]
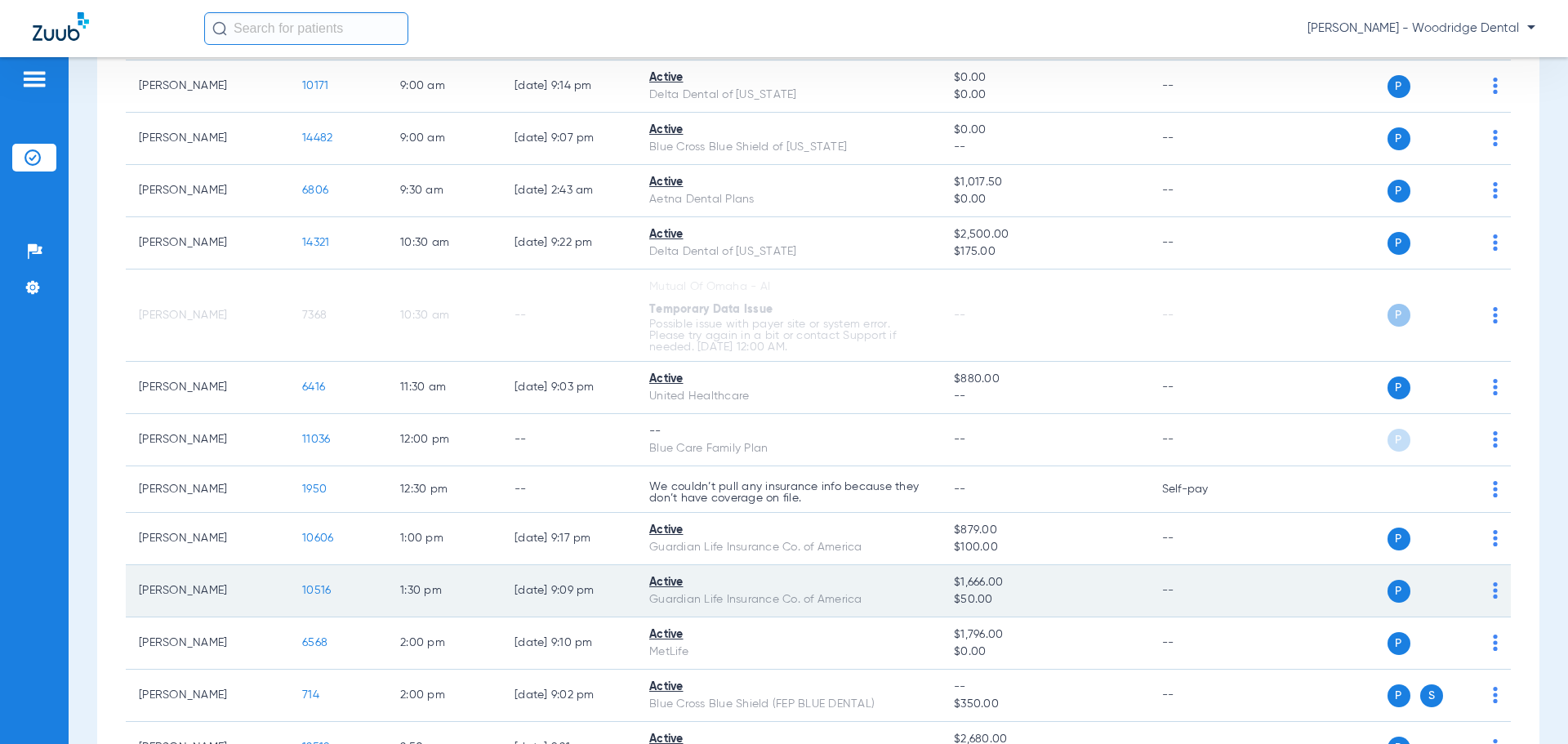
drag, startPoint x: 827, startPoint y: 128, endPoint x: 1085, endPoint y: 573, distance: 514.4
click at [1085, 573] on td "$1,666.00 $50.00" at bounding box center [1044, 591] width 207 height 52
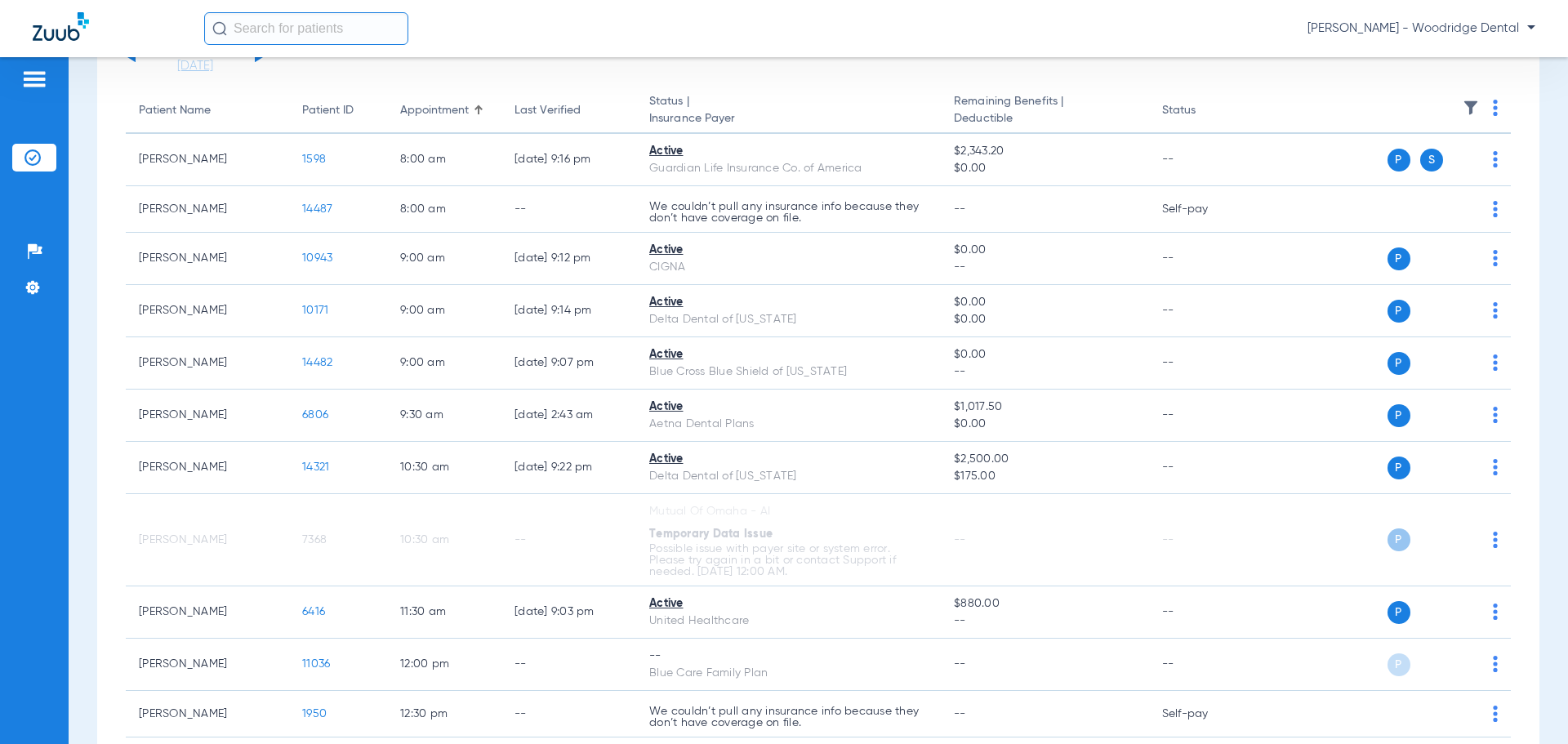
scroll to position [84, 0]
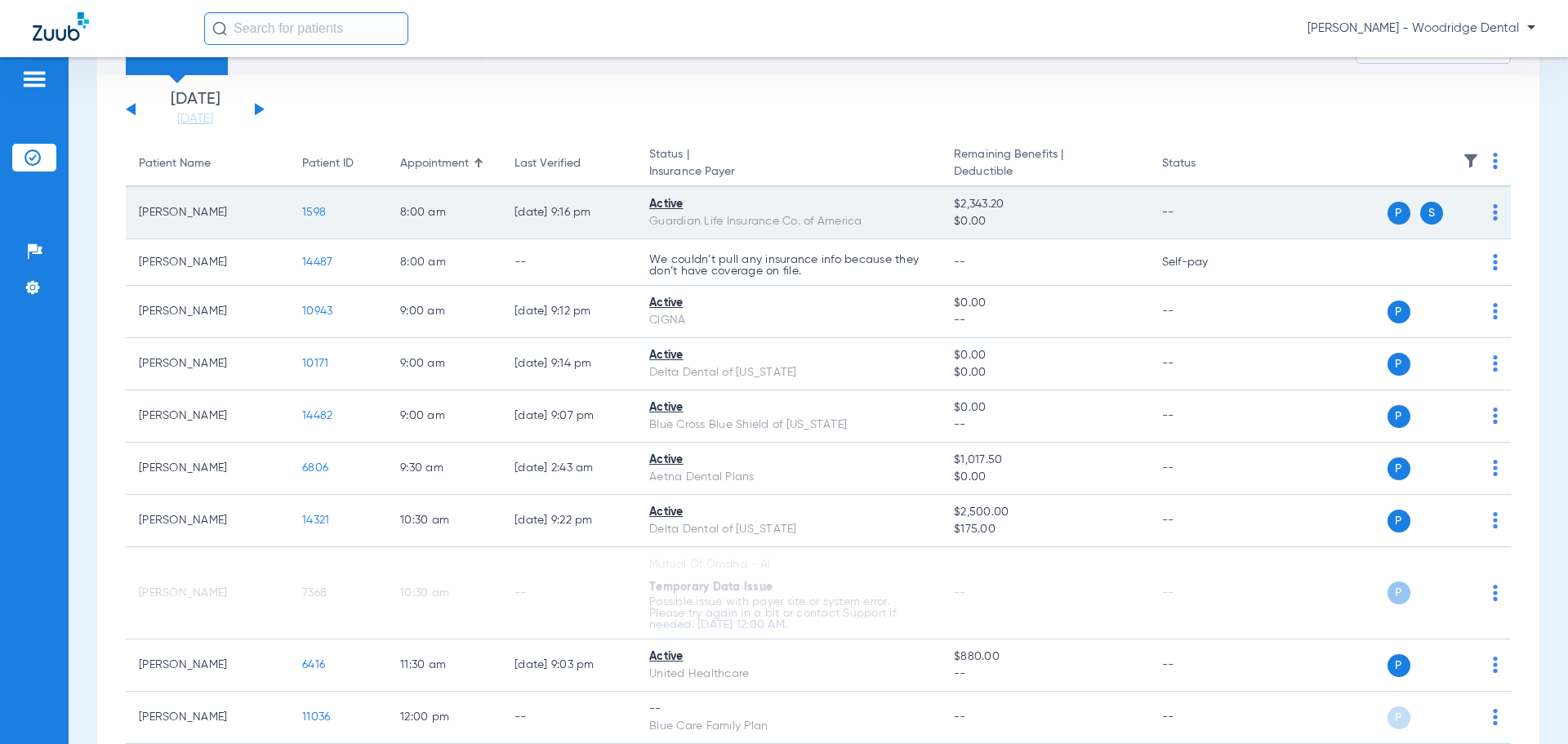
click at [320, 211] on span "1598" at bounding box center [314, 212] width 24 height 12
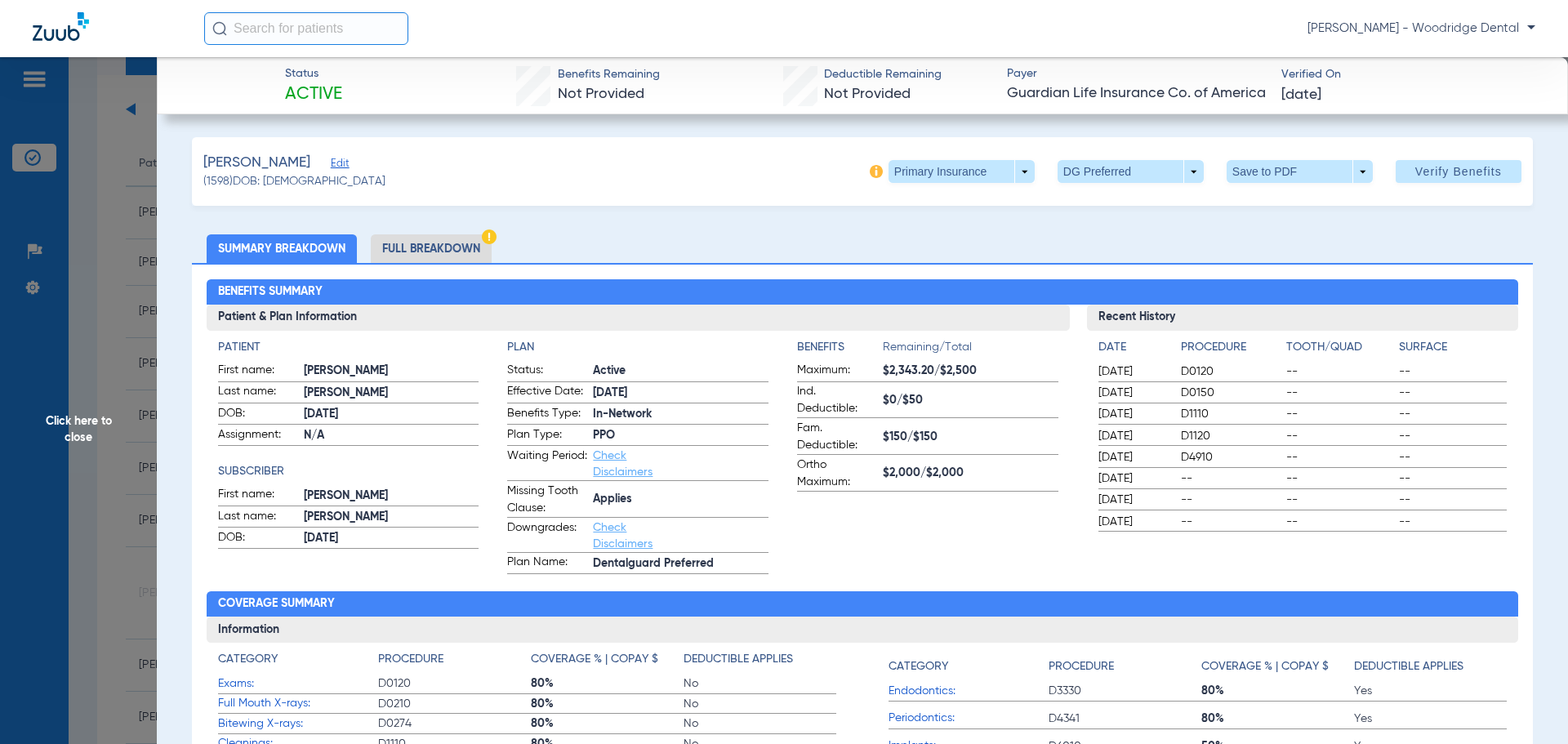
scroll to position [85, 0]
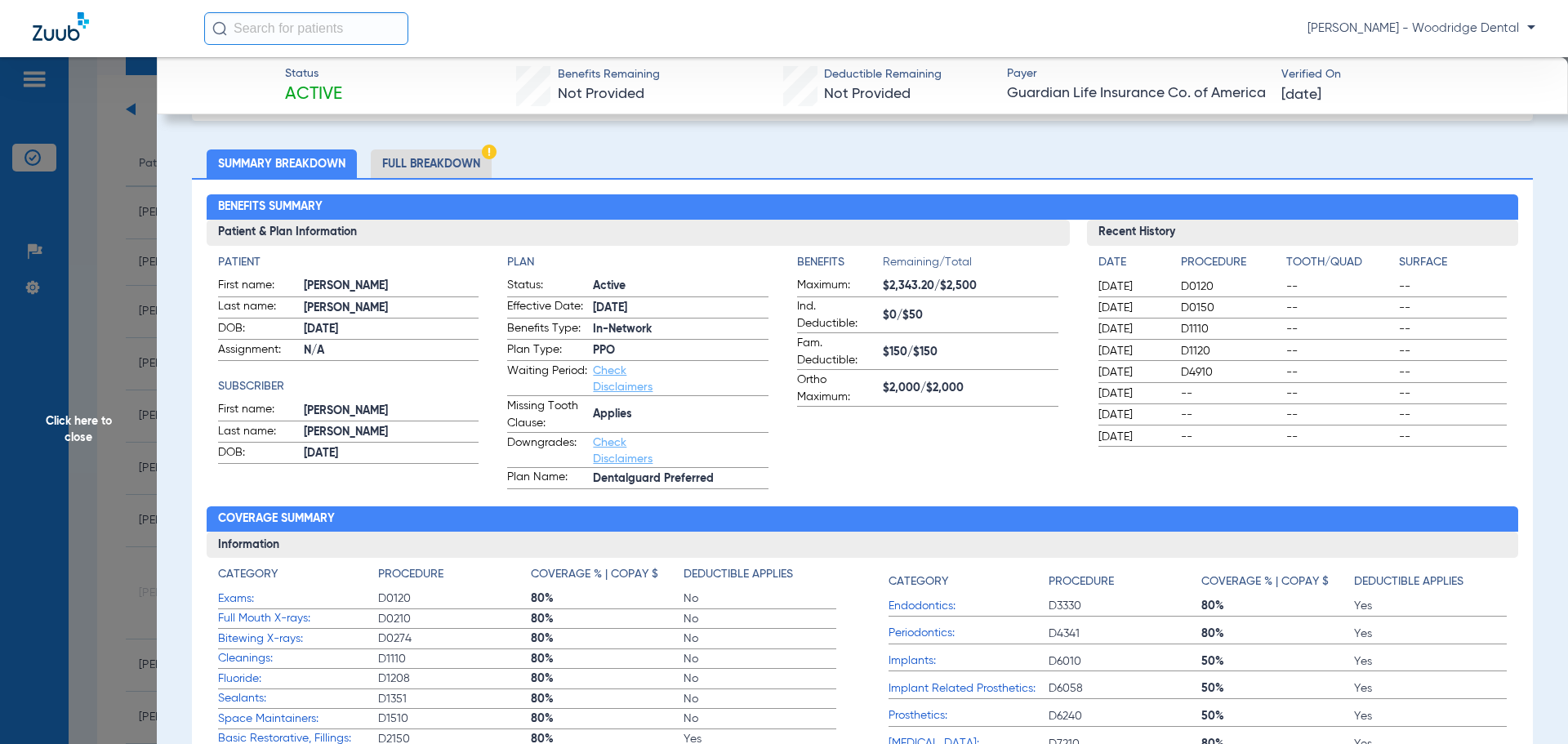
click at [404, 162] on li "Full Breakdown" at bounding box center [432, 164] width 121 height 29
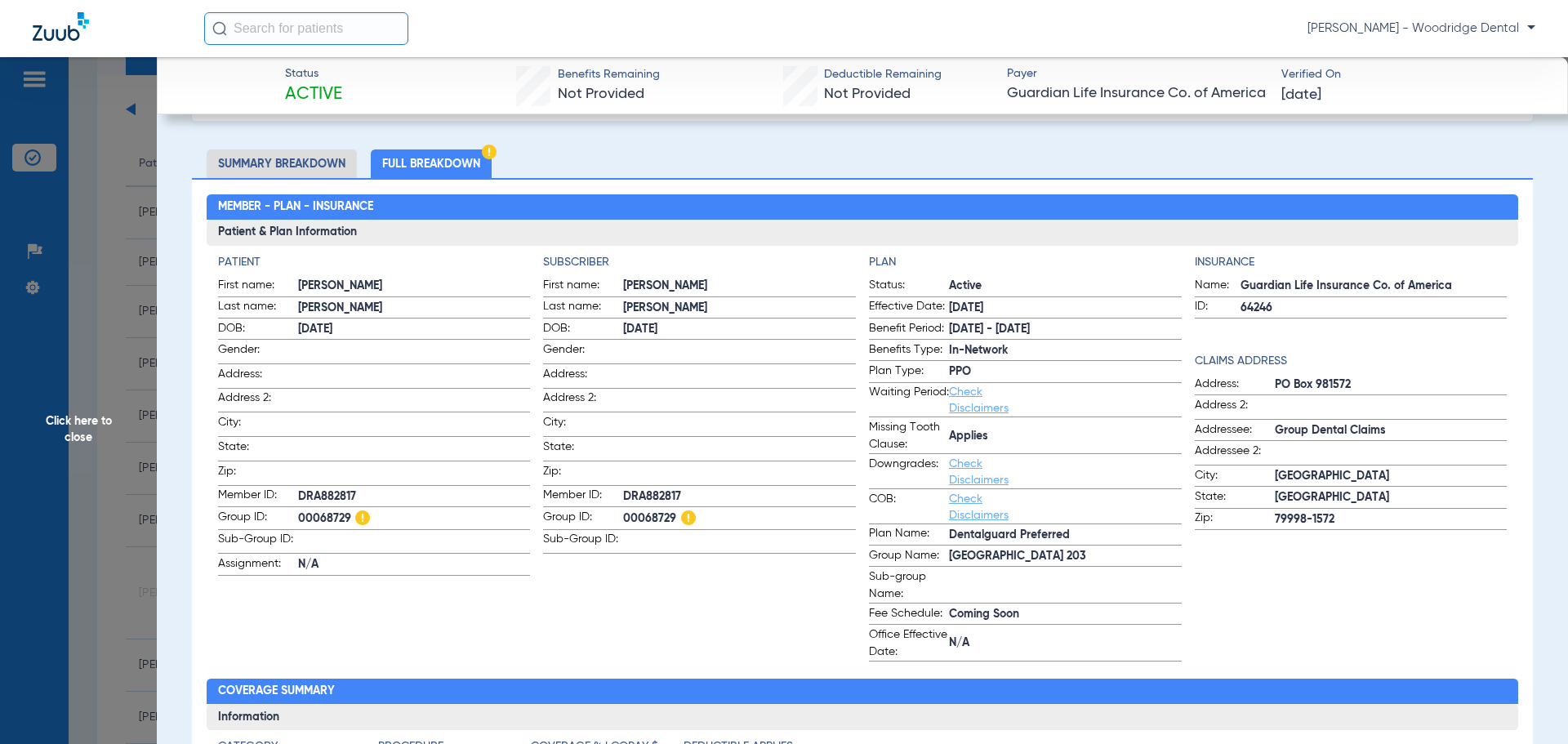
click at [336, 161] on li "Summary Breakdown" at bounding box center [282, 164] width 150 height 29
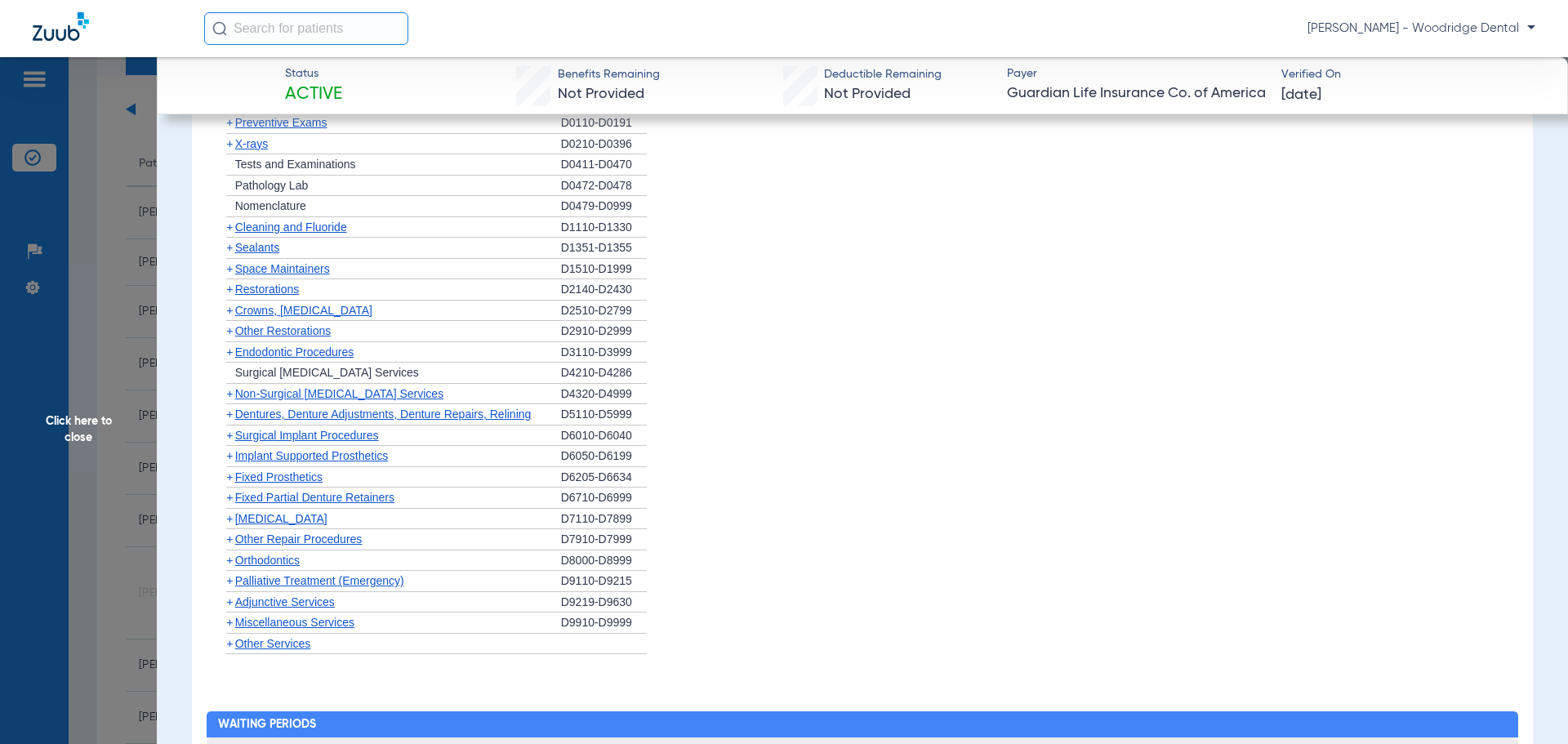
scroll to position [1782, 0]
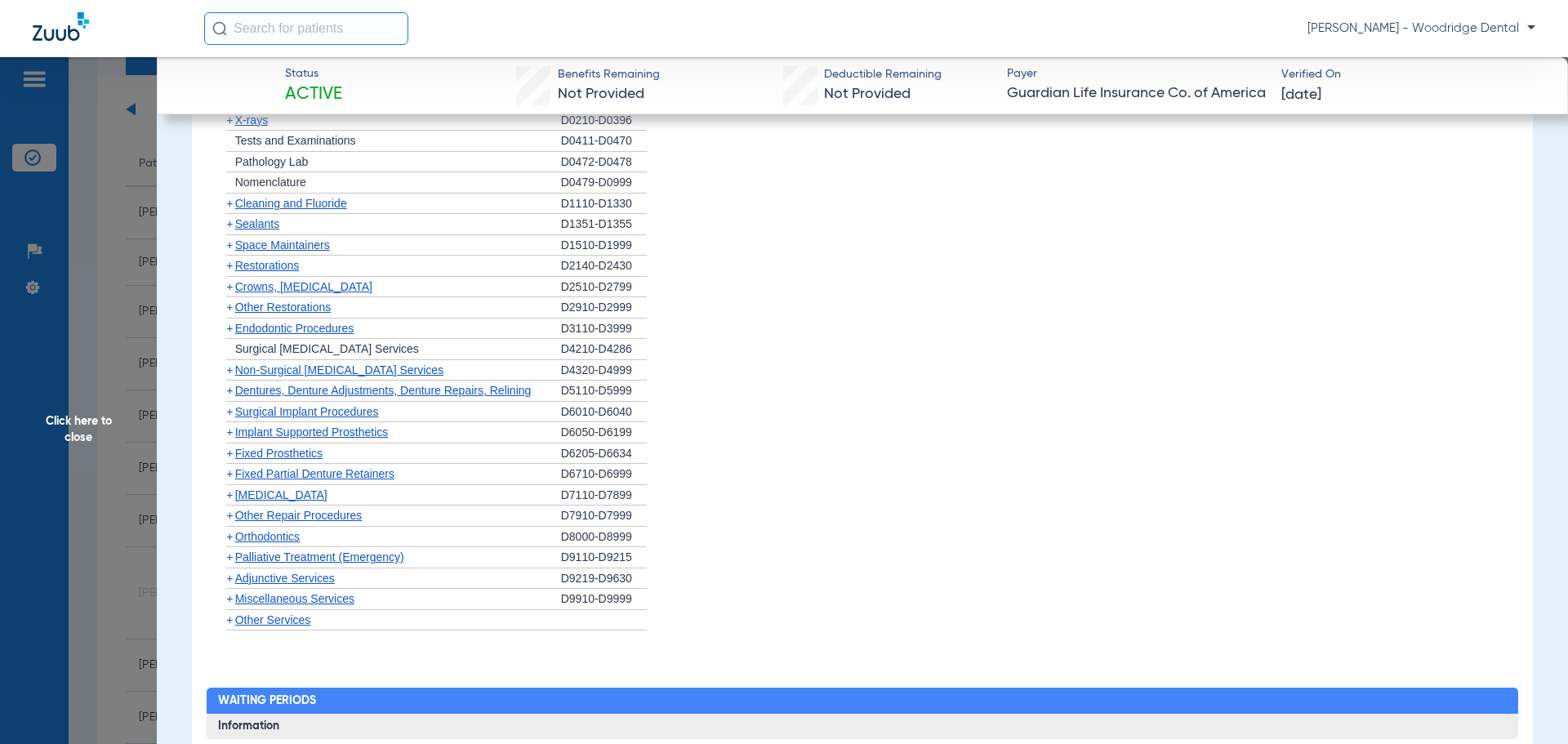
click at [230, 530] on span "+" at bounding box center [229, 537] width 6 height 13
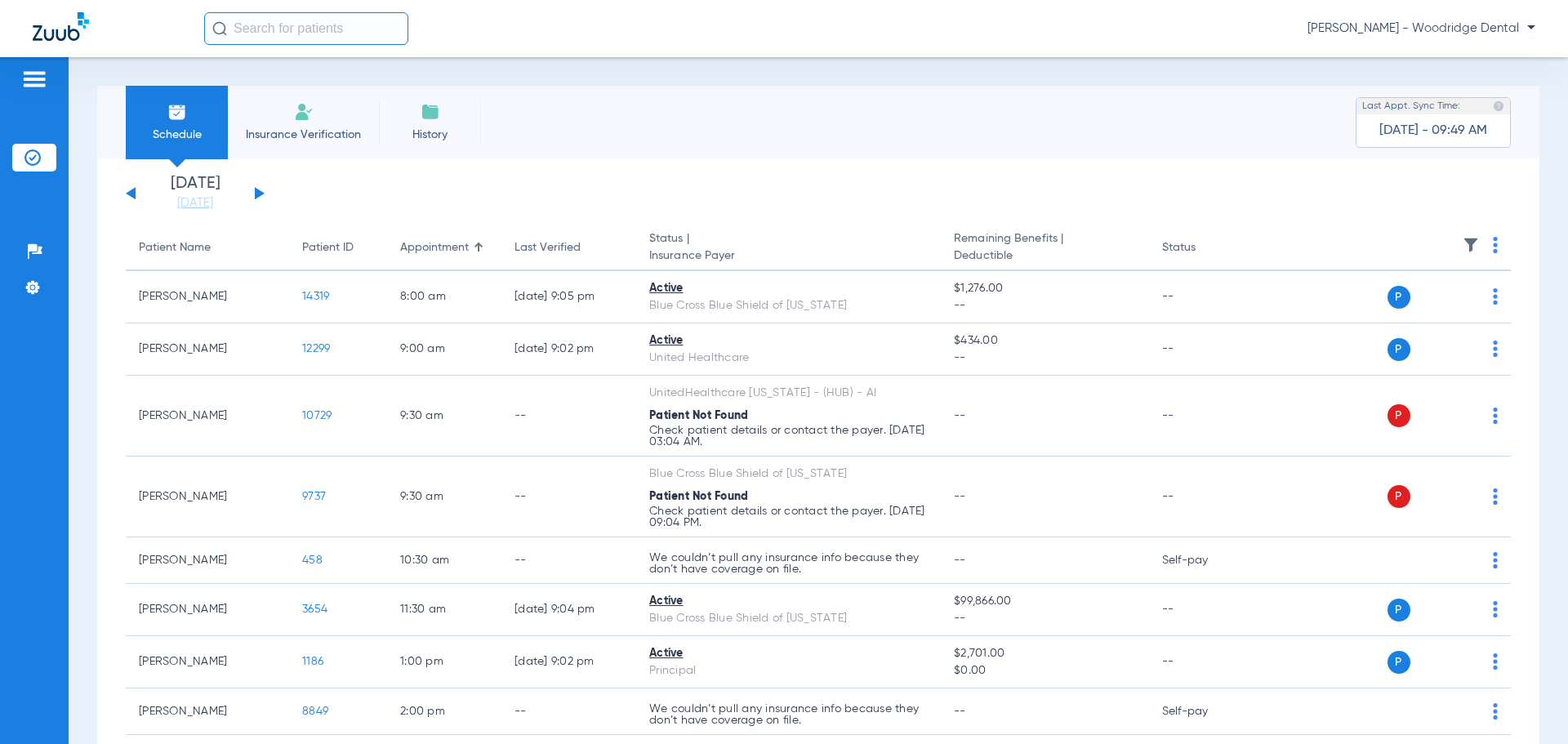
click at [261, 191] on button at bounding box center [260, 194] width 10 height 13
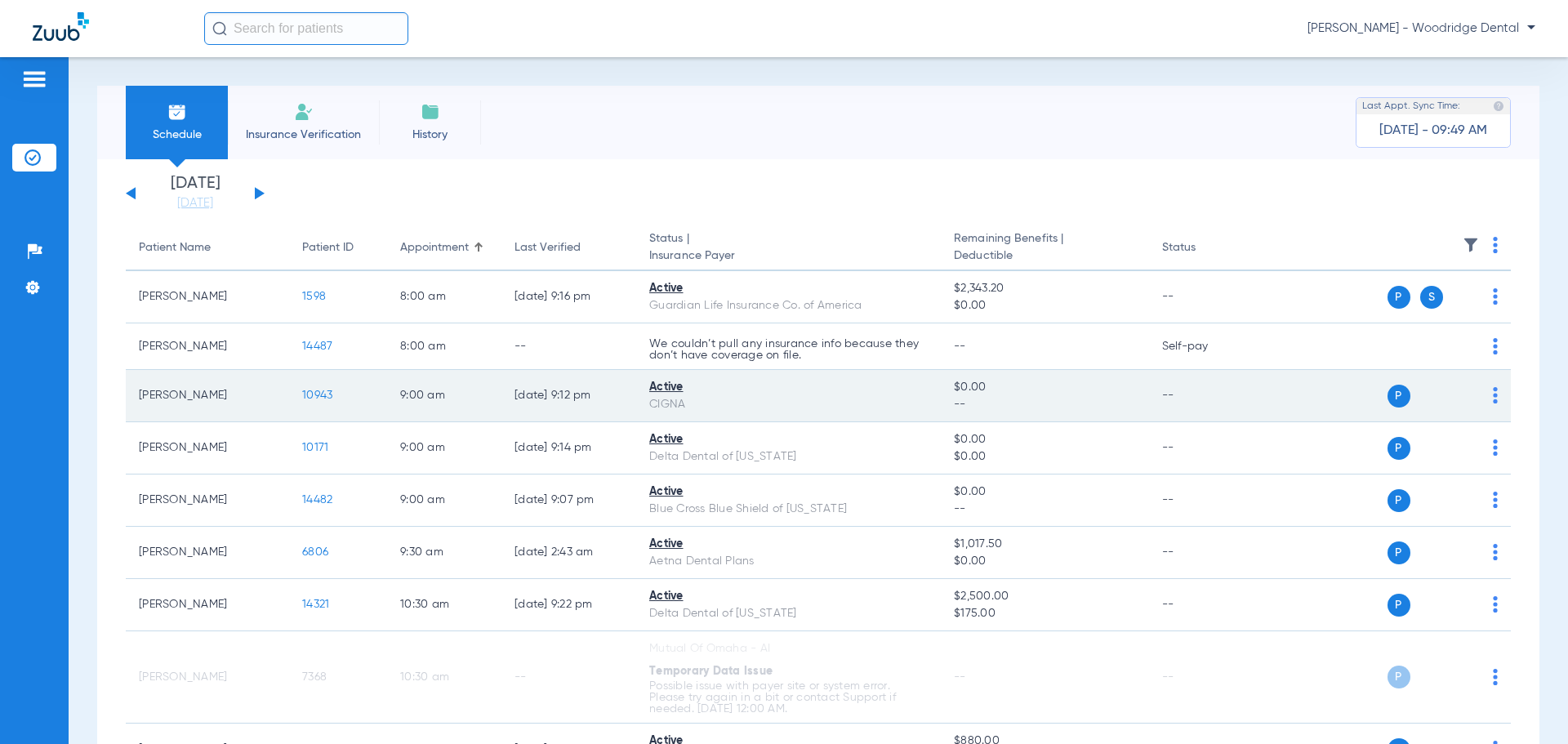
click at [301, 397] on td "10943" at bounding box center [338, 396] width 98 height 52
click at [320, 392] on span "10943" at bounding box center [317, 395] width 30 height 12
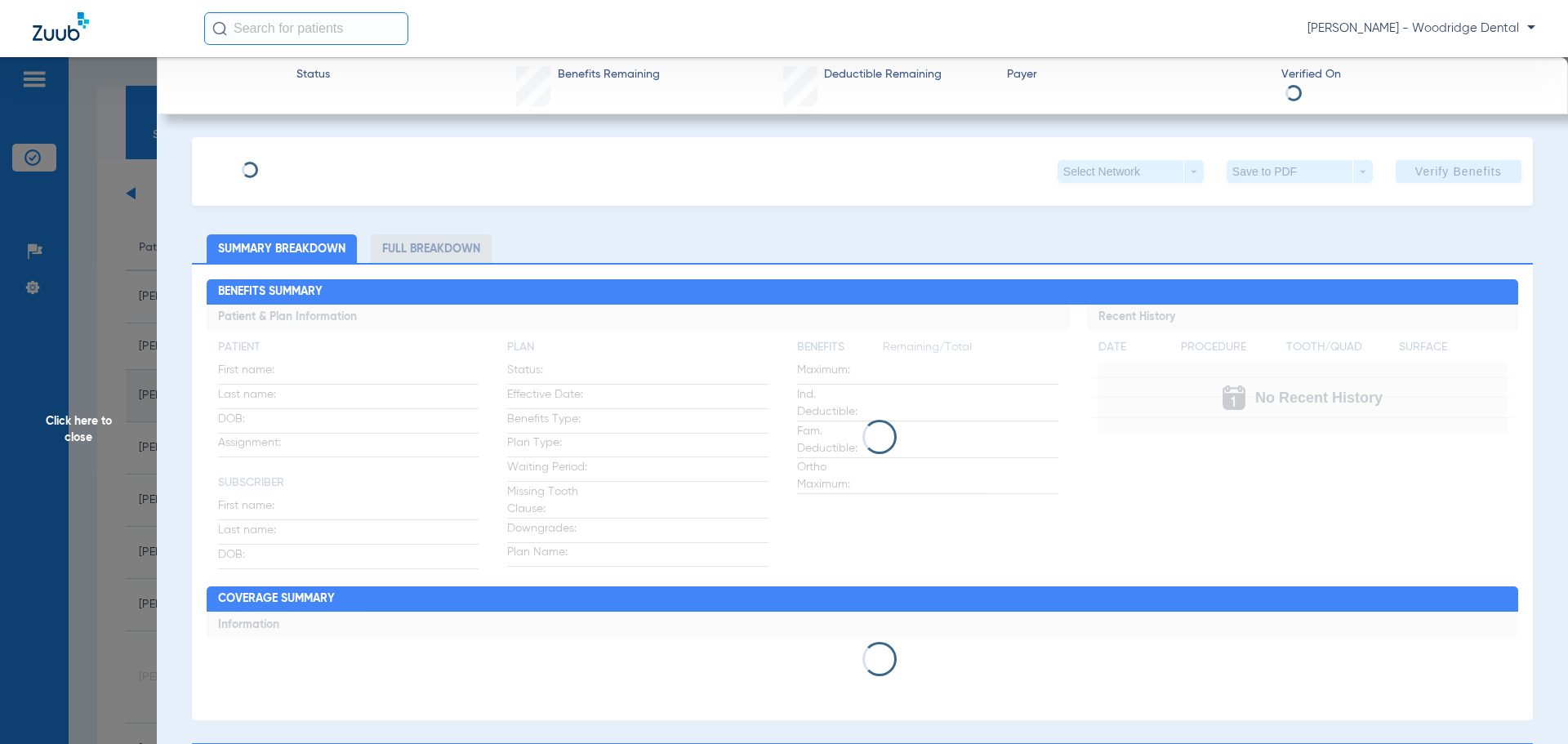
click at [320, 392] on div "Click here to close" at bounding box center [784, 429] width 1568 height 744
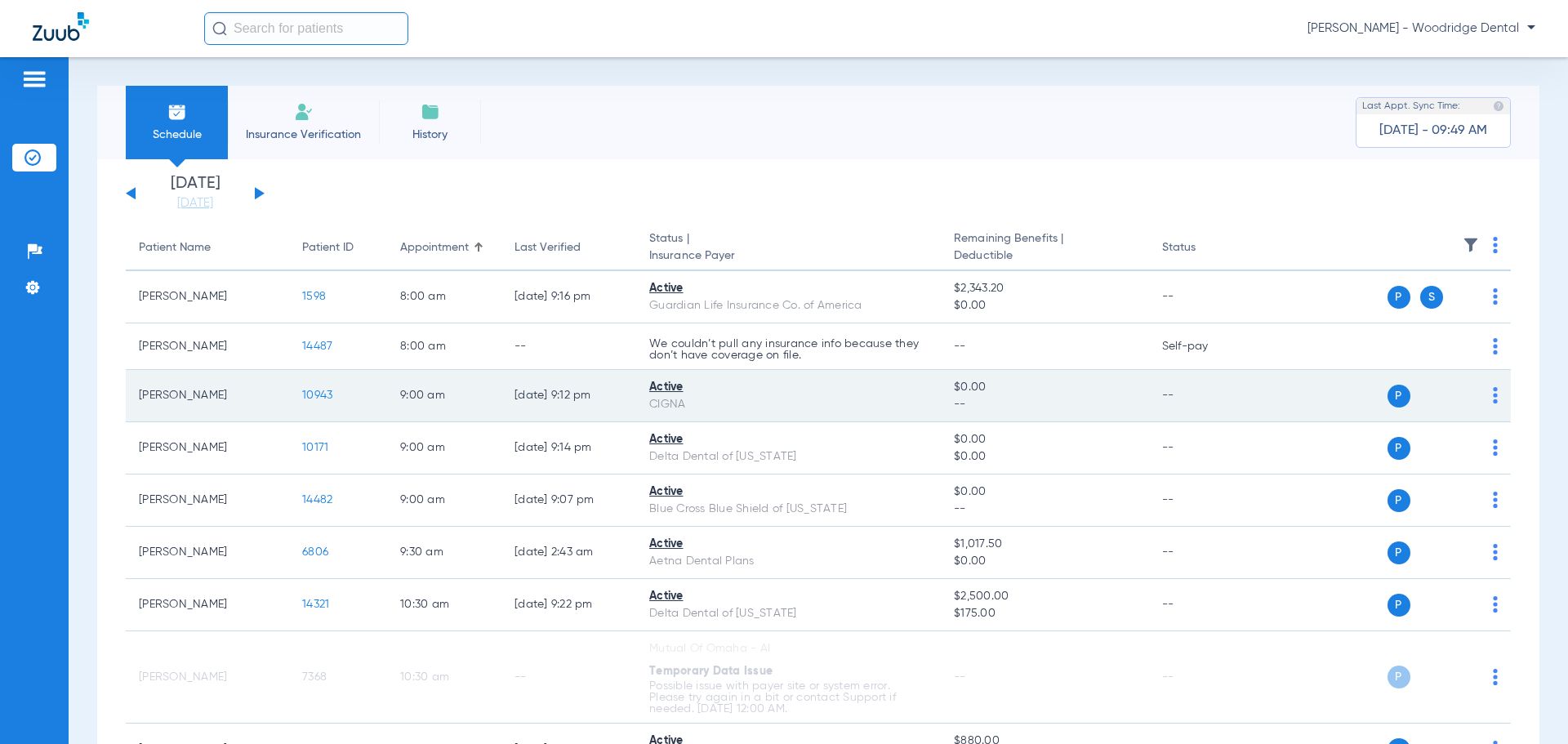
click at [321, 392] on span "10943" at bounding box center [317, 395] width 30 height 12
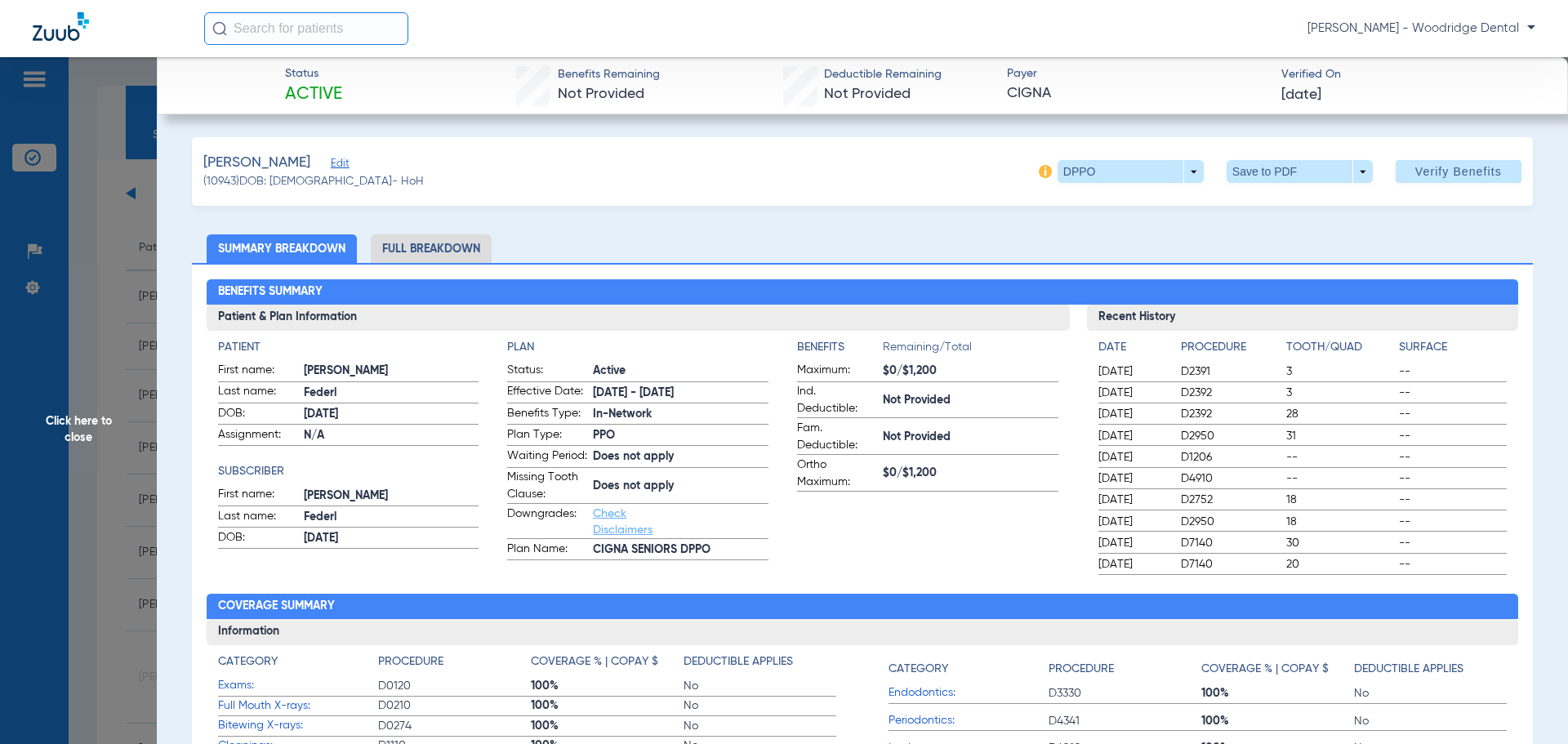
click at [423, 246] on li "Full Breakdown" at bounding box center [432, 249] width 121 height 29
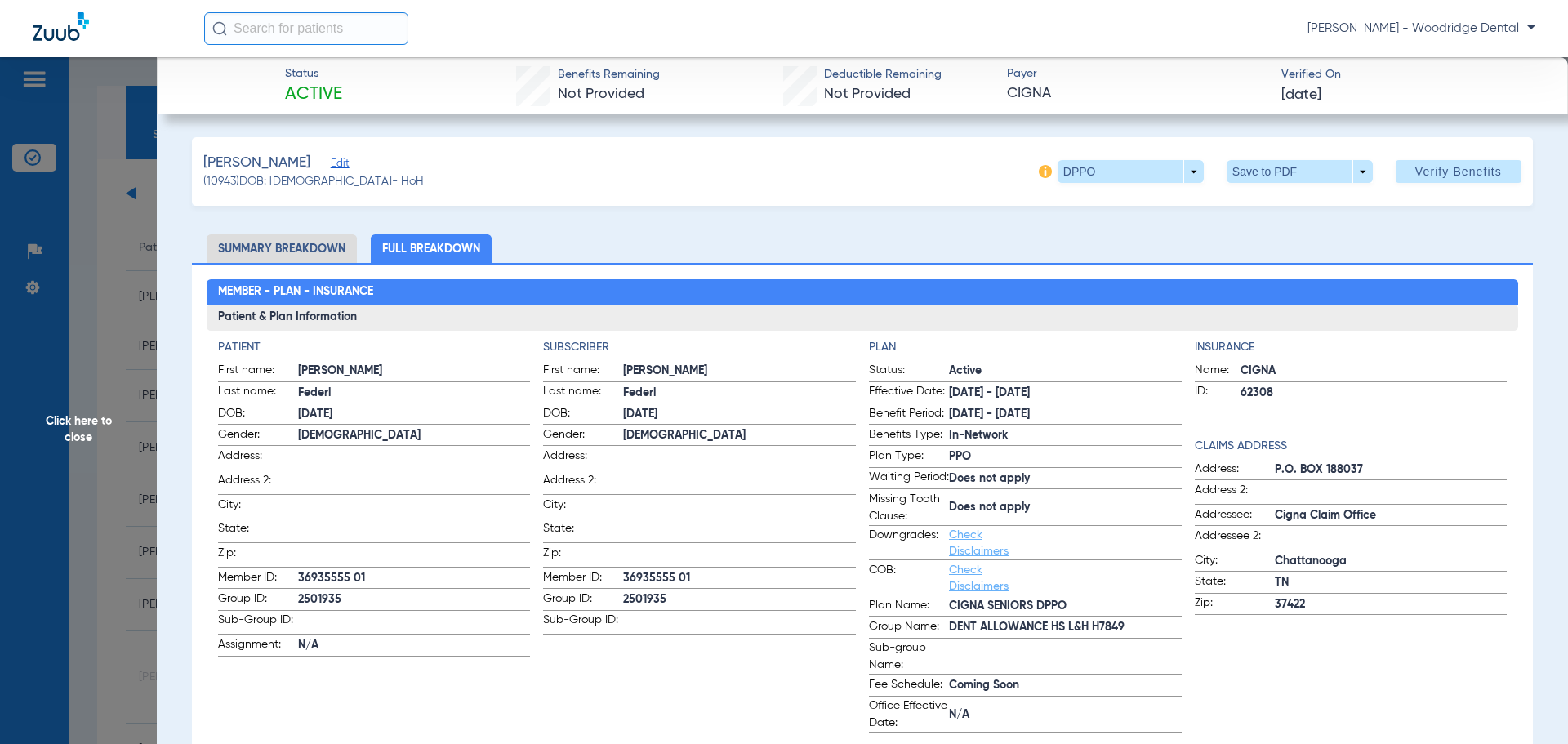
click at [301, 247] on li "Summary Breakdown" at bounding box center [282, 249] width 150 height 29
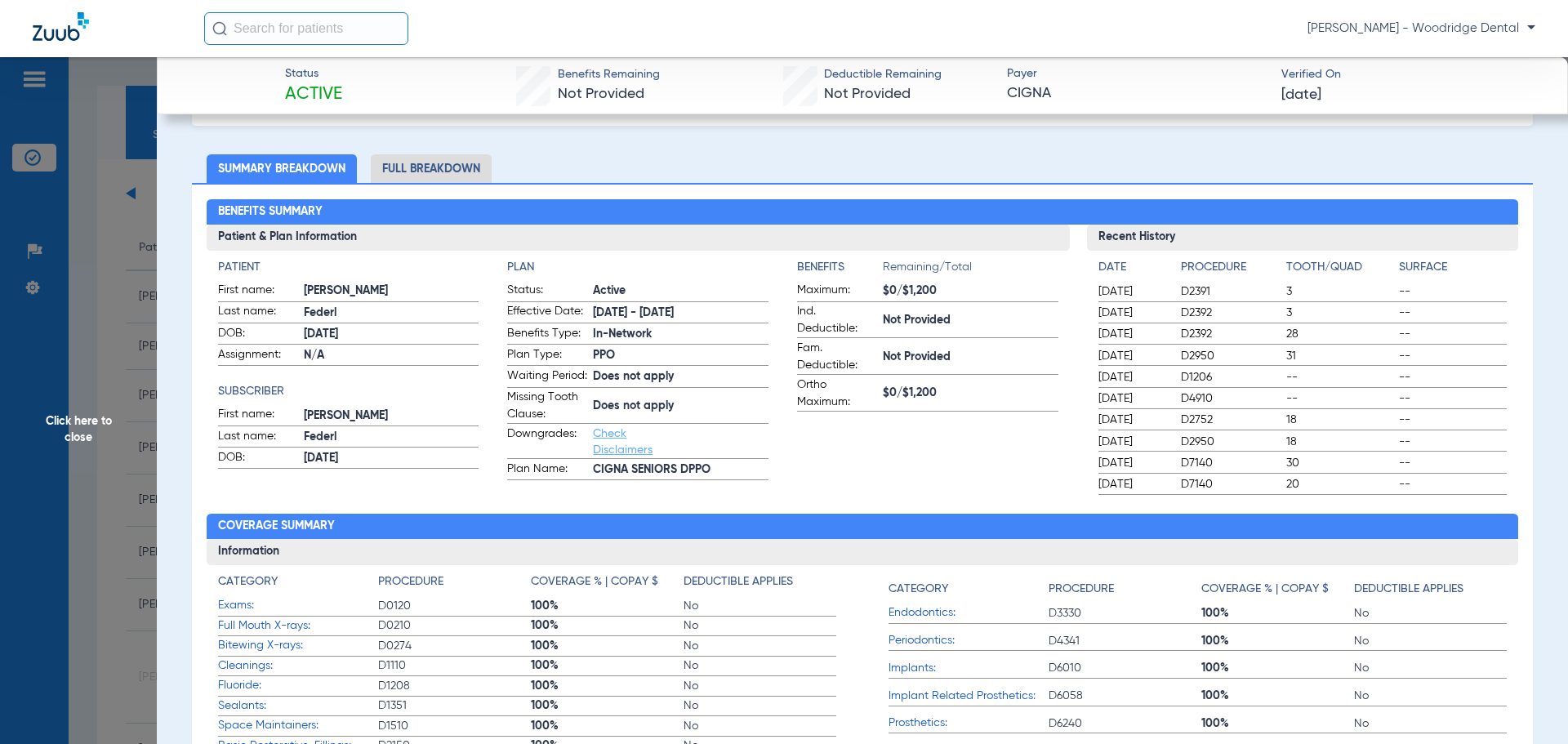
scroll to position [46, 0]
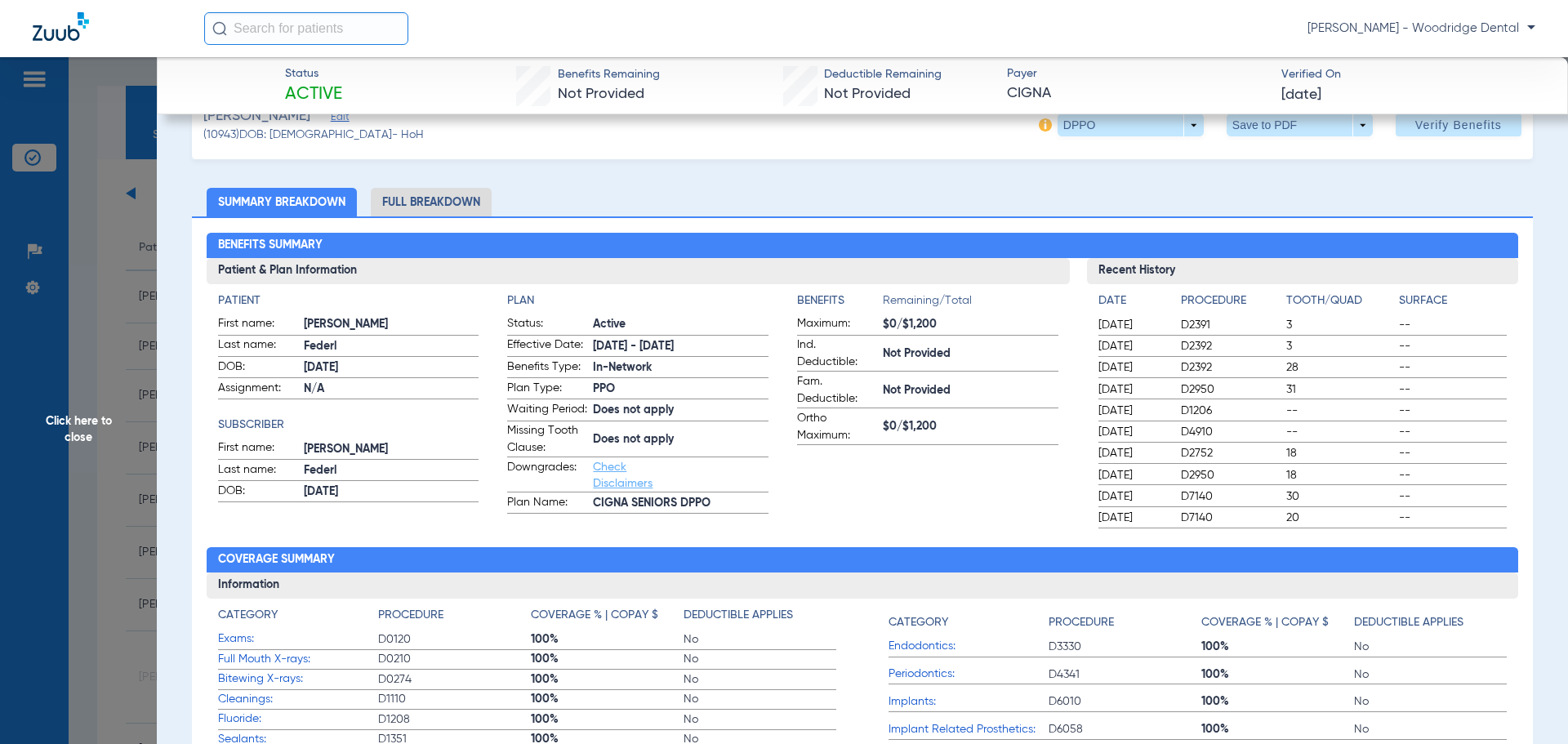
click at [339, 195] on li "Summary Breakdown" at bounding box center [282, 203] width 150 height 29
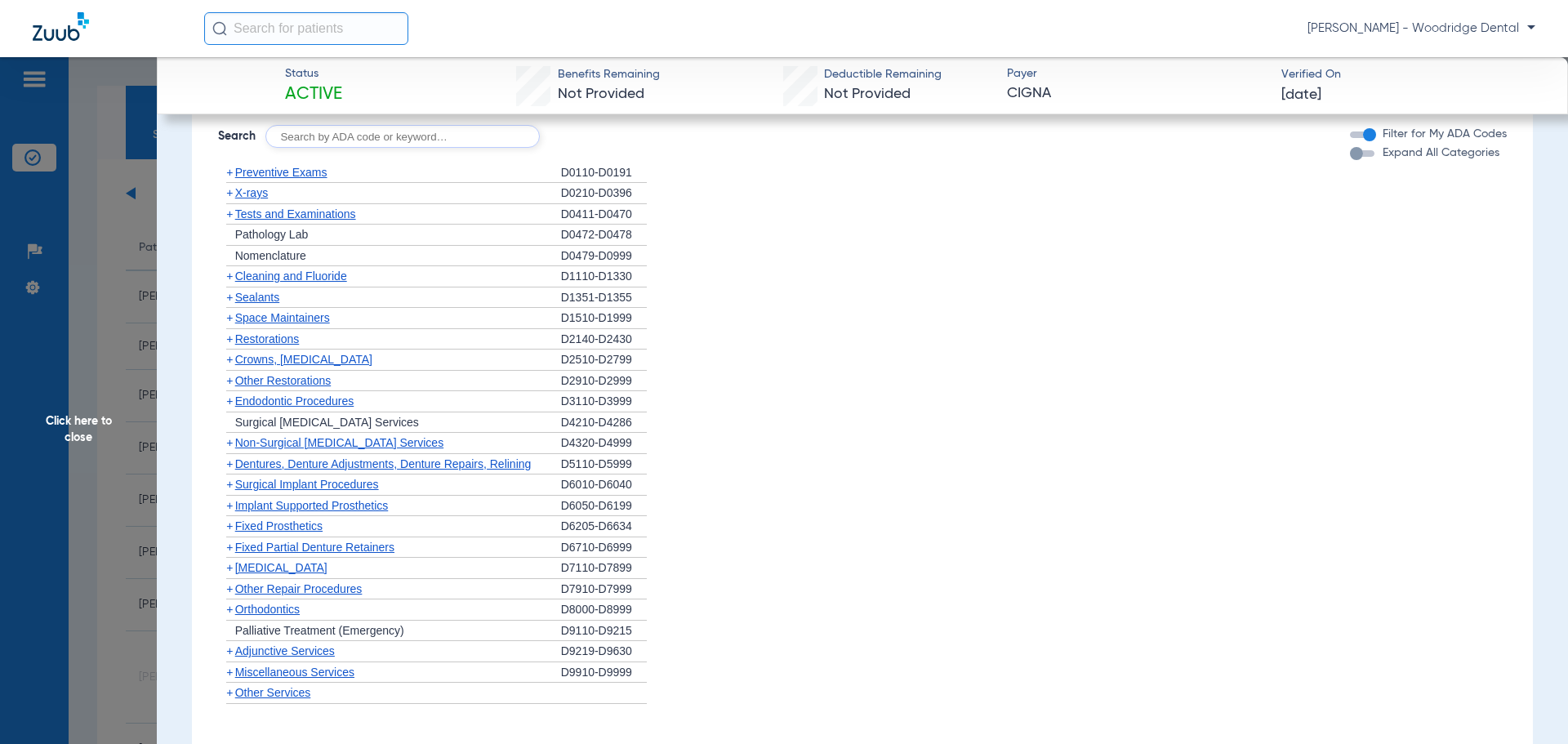
scroll to position [971, 0]
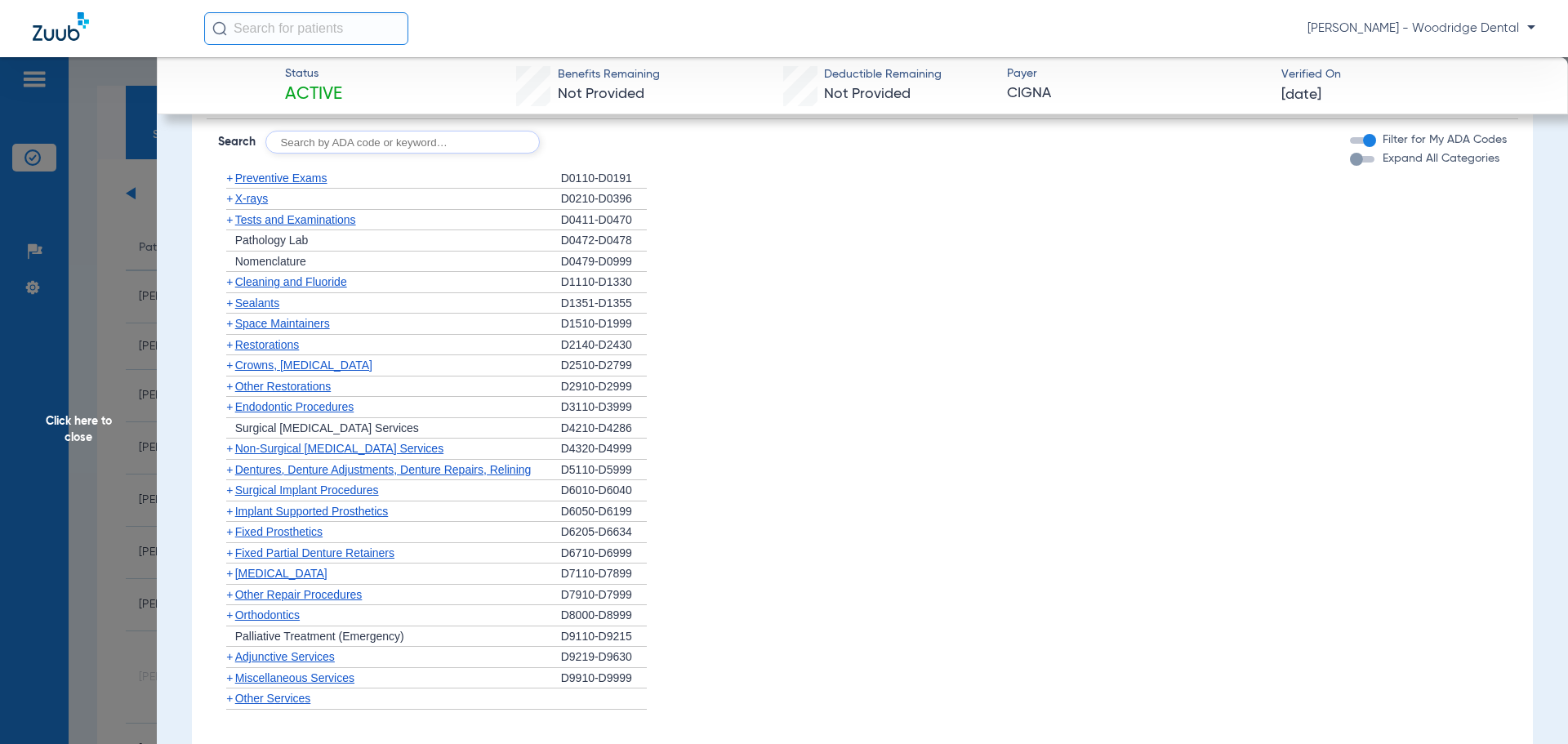
click at [230, 616] on span "+" at bounding box center [229, 615] width 6 height 13
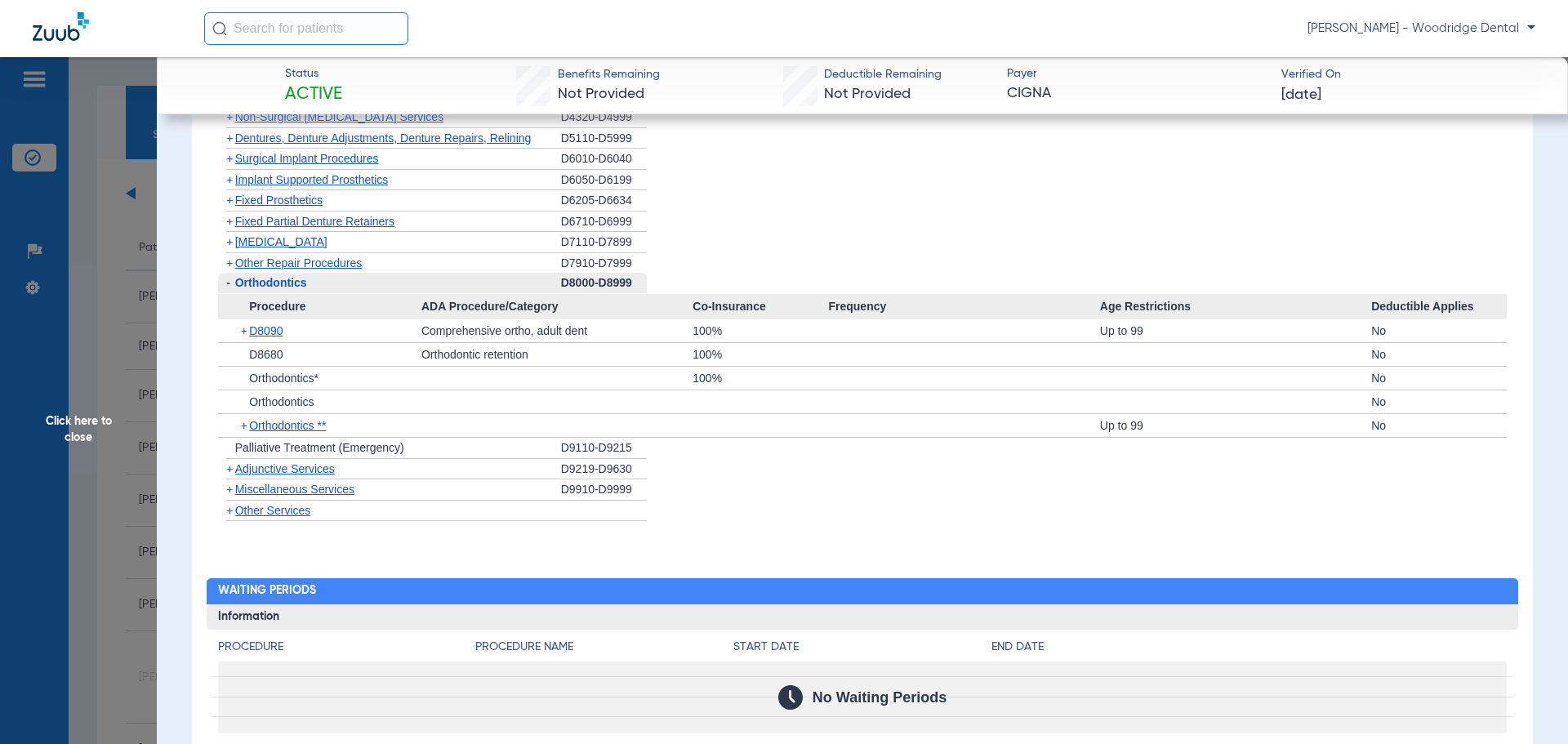
scroll to position [1339, 0]
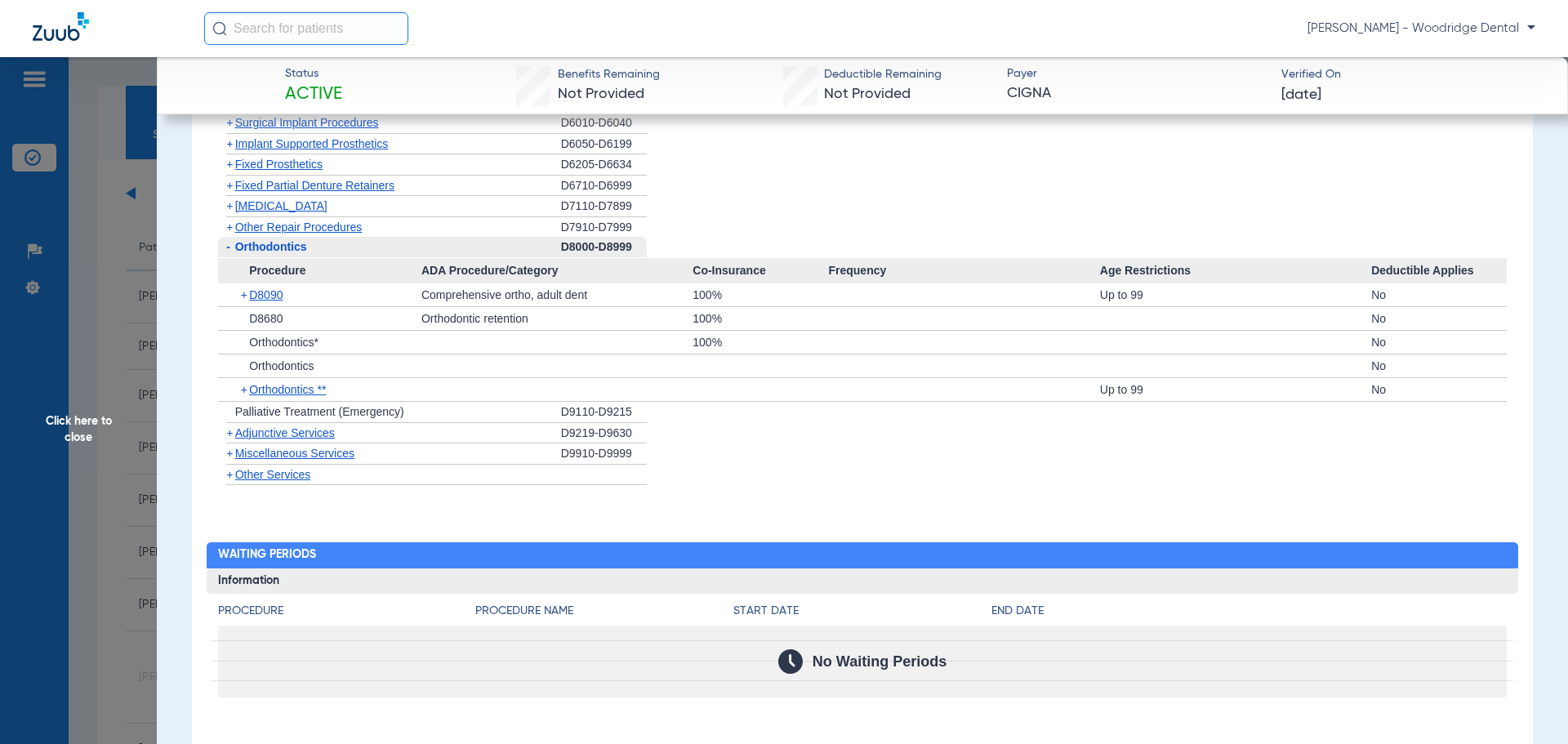
click at [234, 454] on span "+" at bounding box center [226, 453] width 17 height 21
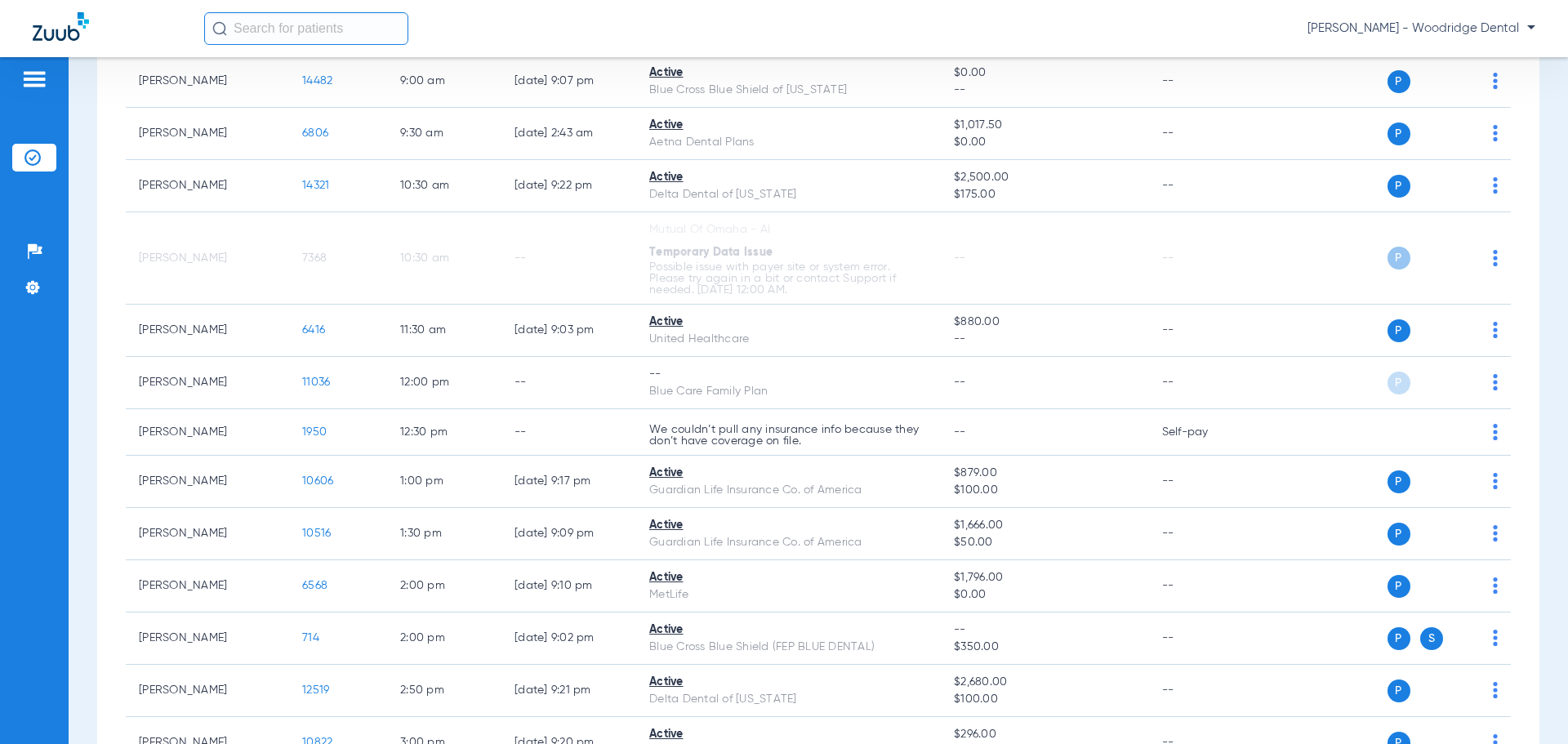
scroll to position [400, 0]
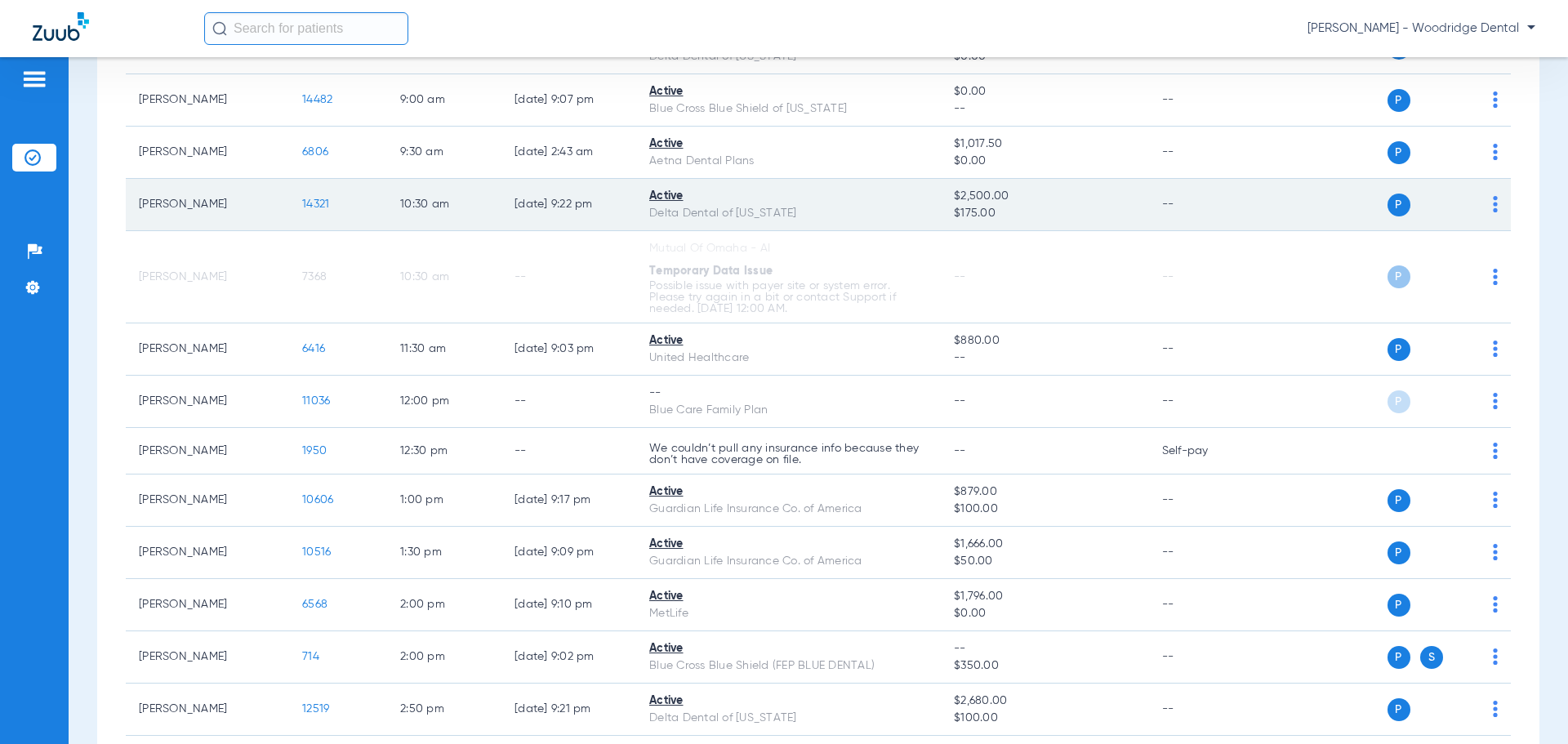
click at [318, 203] on span "14321" at bounding box center [316, 204] width 27 height 12
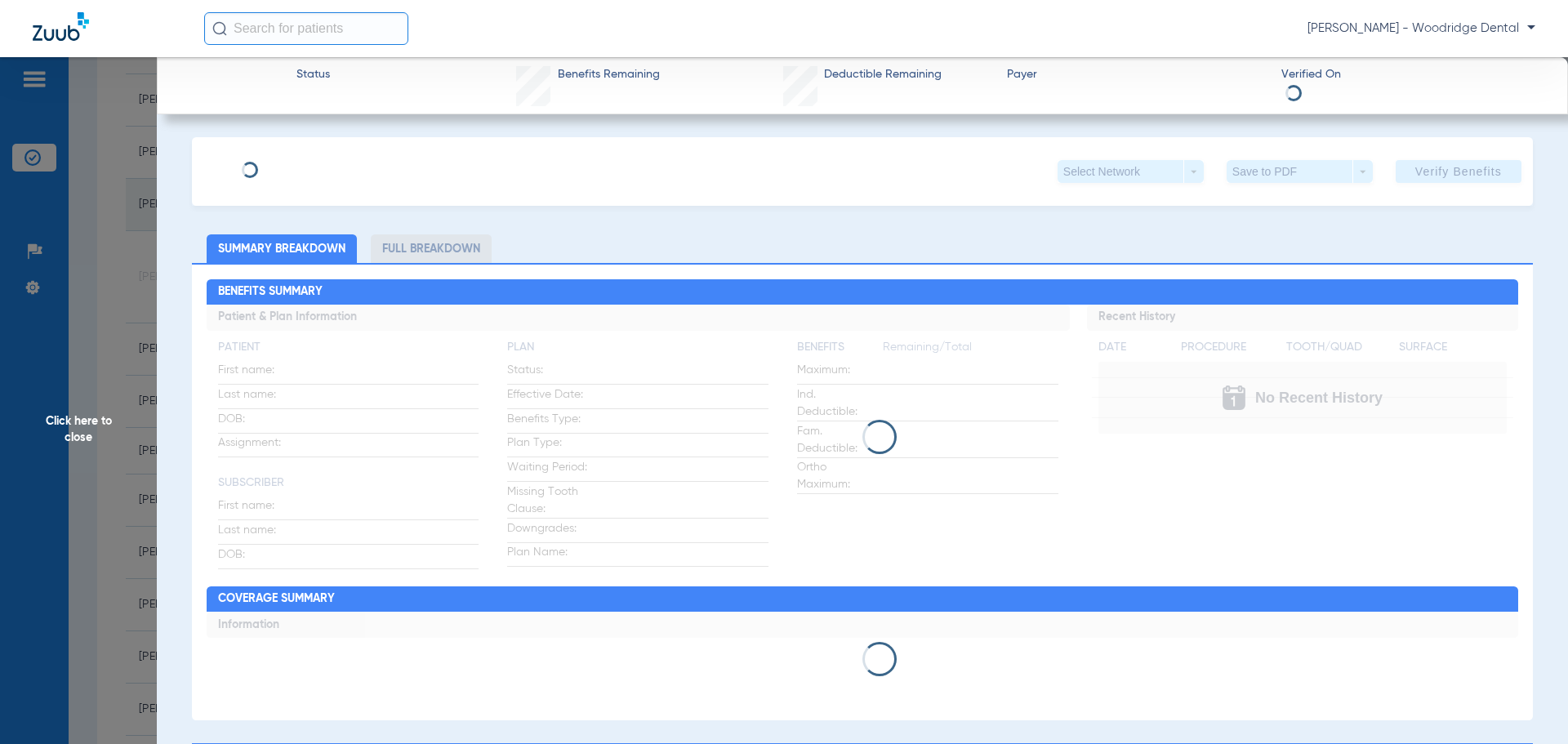
click at [318, 203] on div "Click here to close" at bounding box center [784, 429] width 1568 height 744
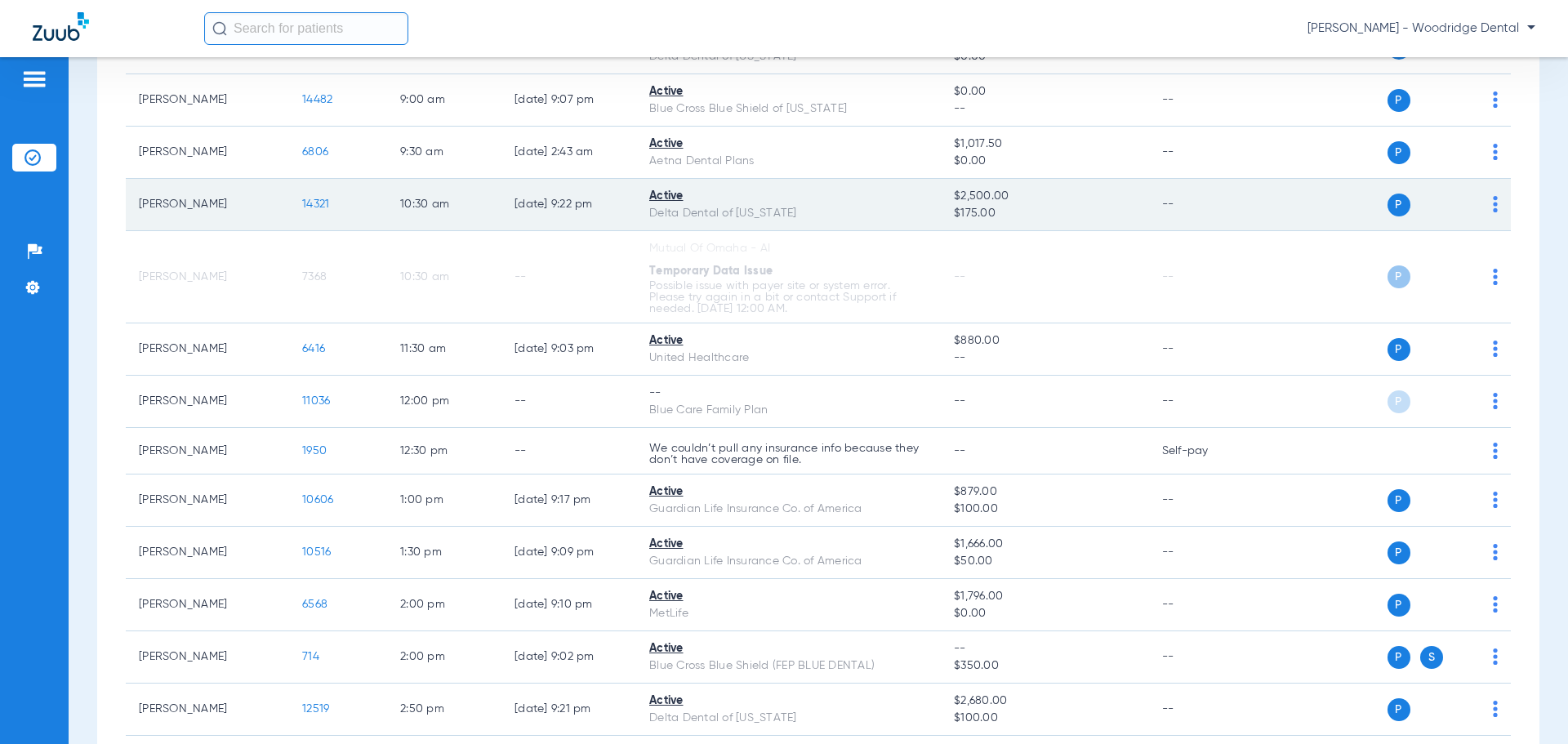
click at [321, 201] on span "14321" at bounding box center [316, 204] width 27 height 12
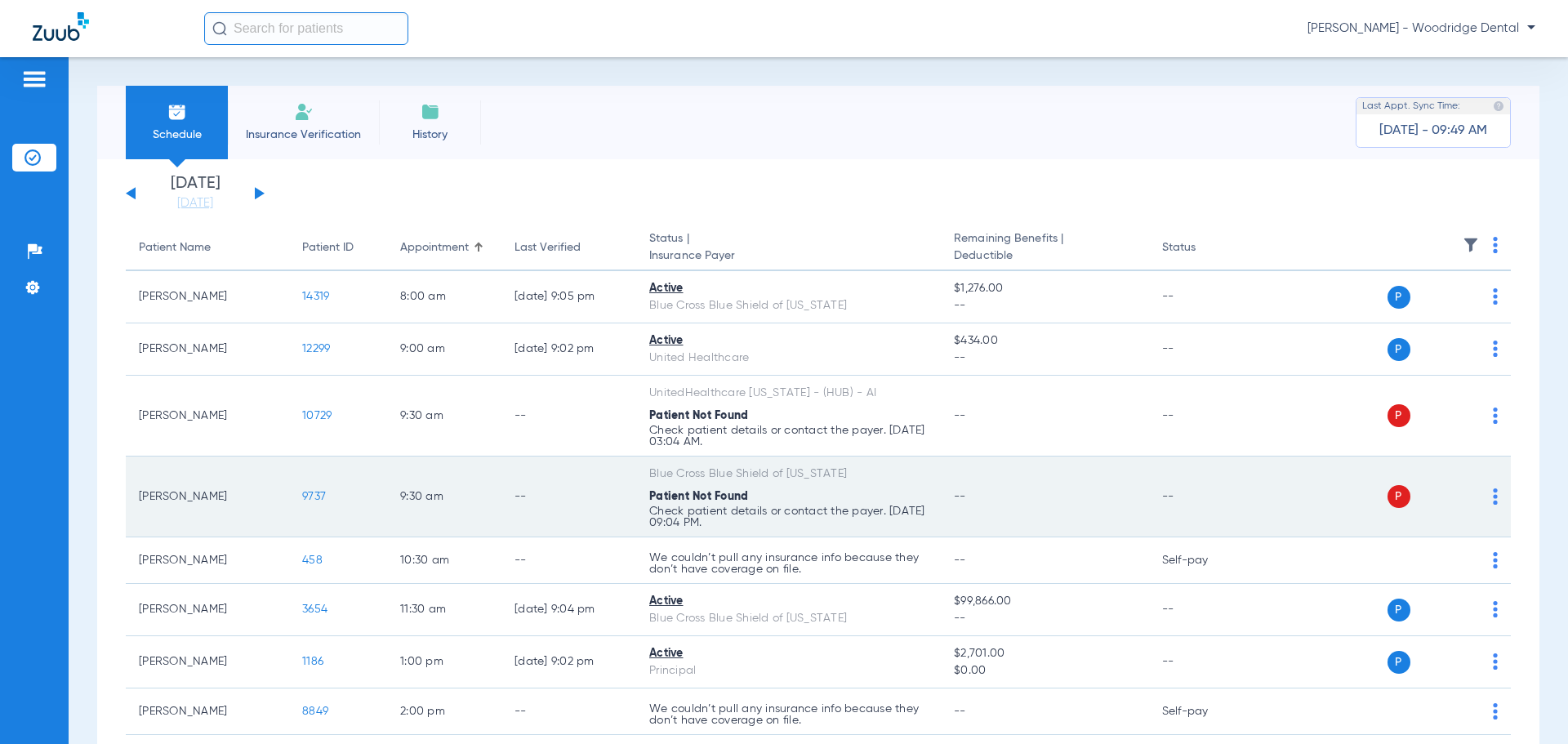
click at [319, 498] on span "9737" at bounding box center [314, 496] width 24 height 12
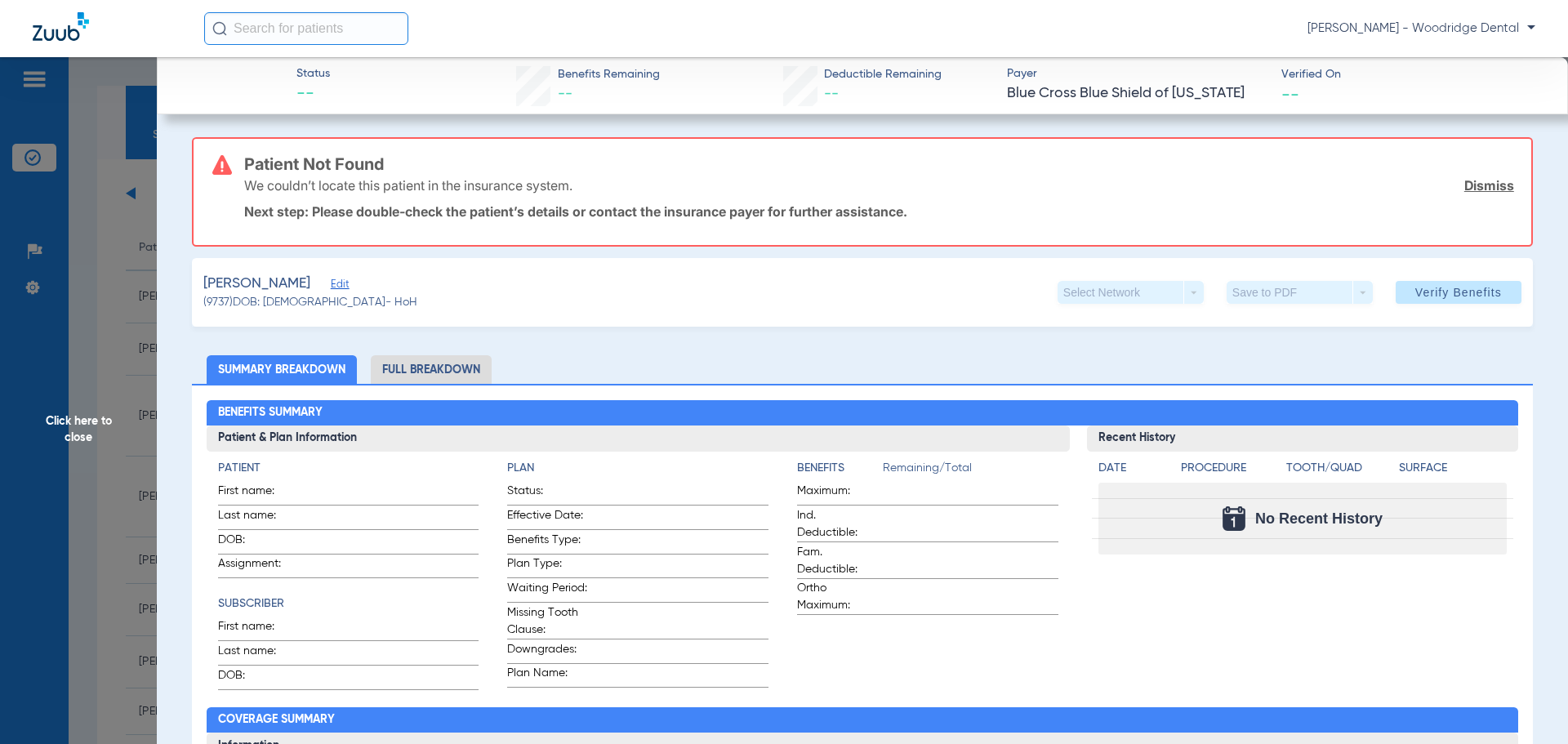
click at [421, 369] on li "Full Breakdown" at bounding box center [432, 370] width 121 height 29
